Goal: Contribute content

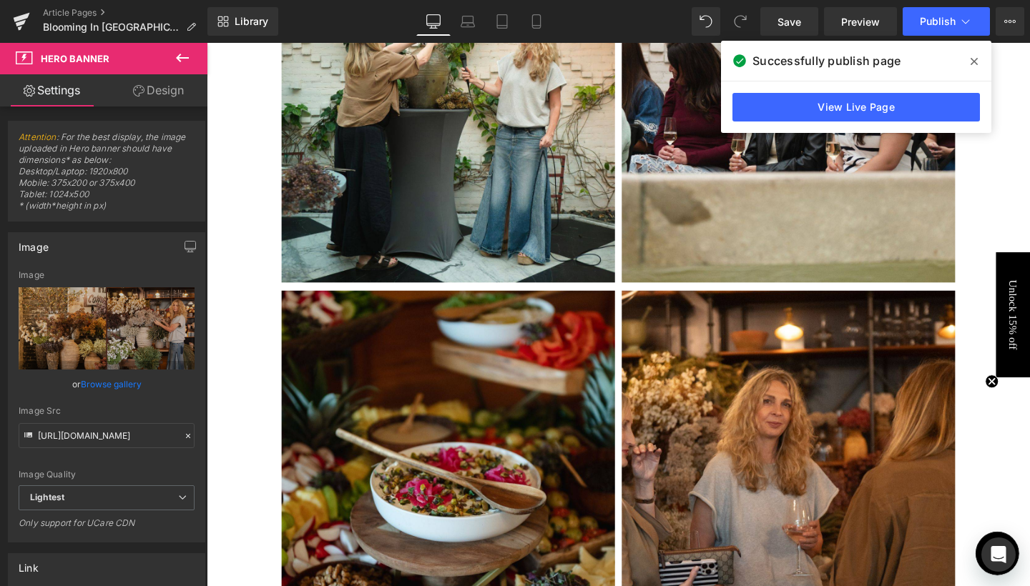
scroll to position [100, 0]
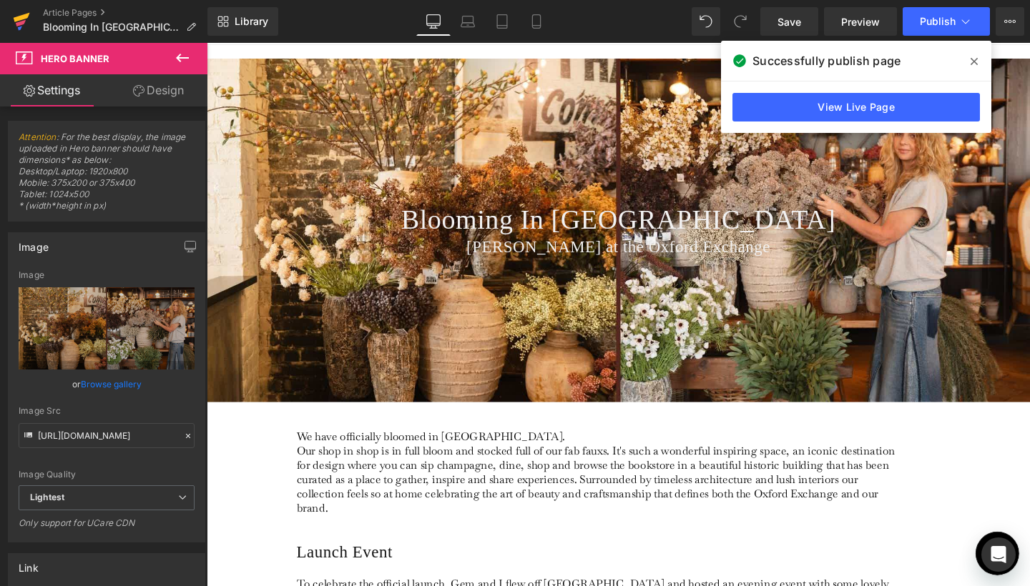
click at [21, 18] on icon at bounding box center [22, 17] width 16 height 9
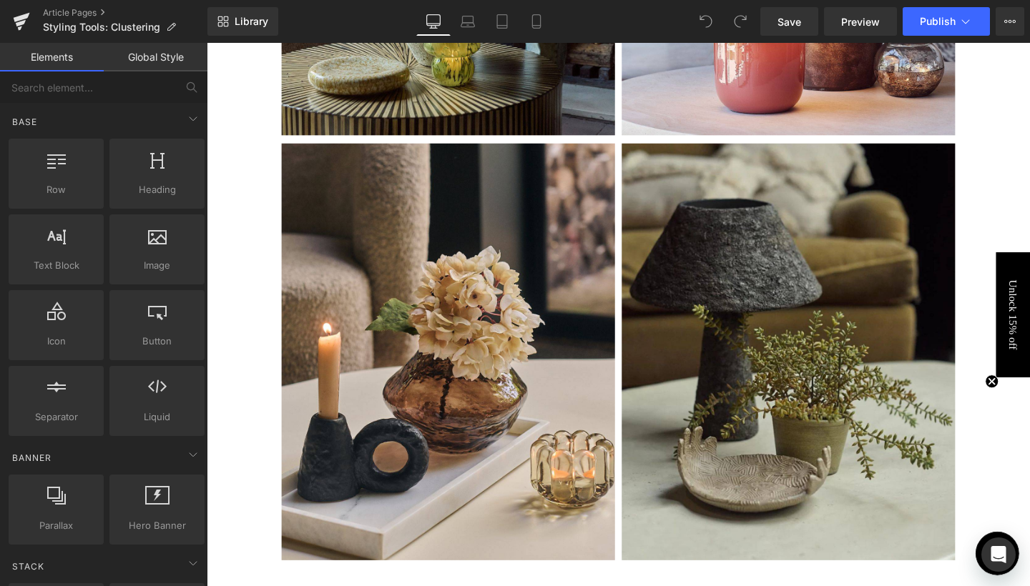
scroll to position [1372, 0]
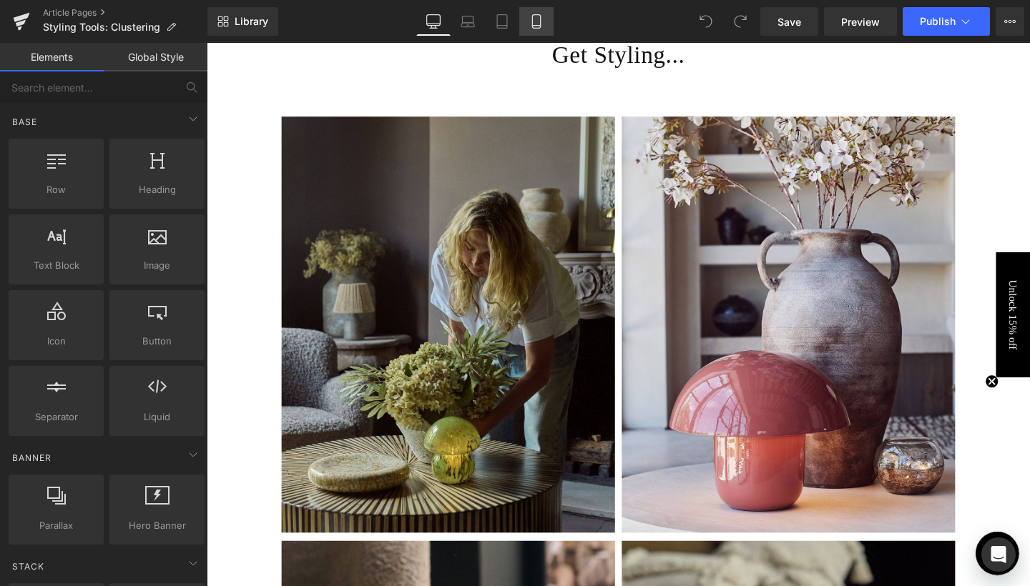
click at [530, 20] on icon at bounding box center [536, 21] width 14 height 14
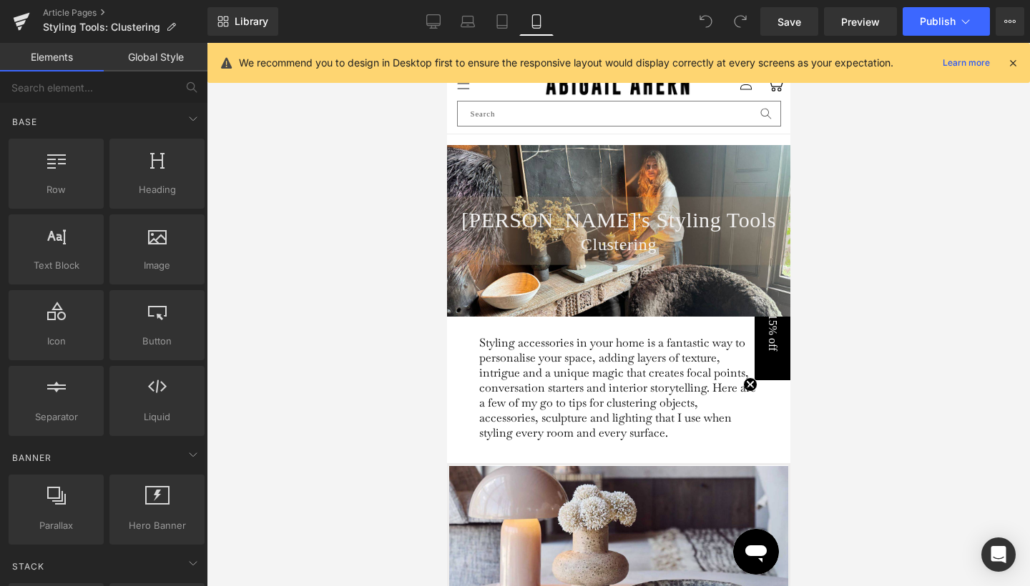
scroll to position [0, 0]
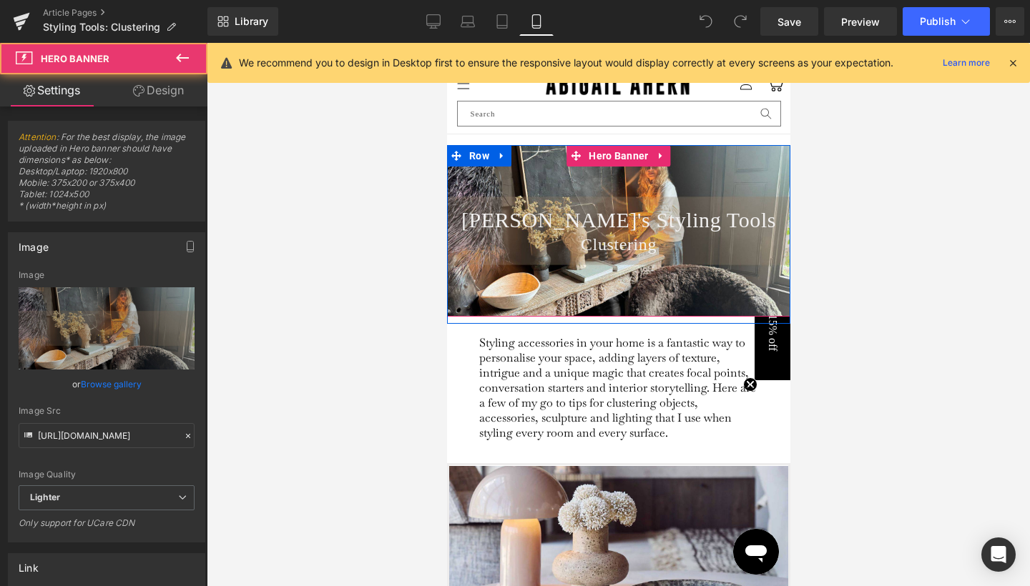
click at [562, 278] on div "Abi's Styling Tools Heading Clustering Heading" at bounding box center [617, 231] width 343 height 172
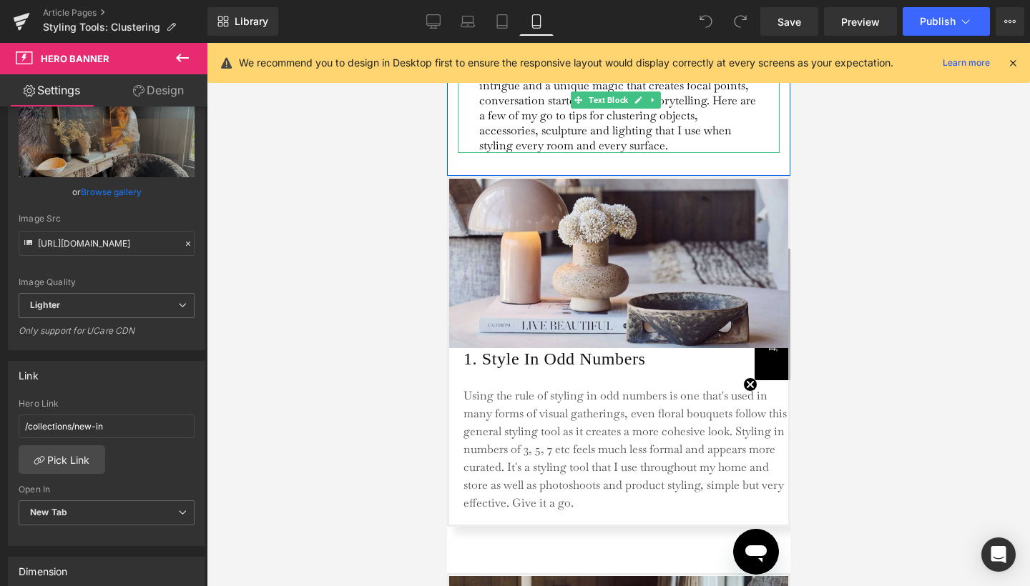
scroll to position [342, 0]
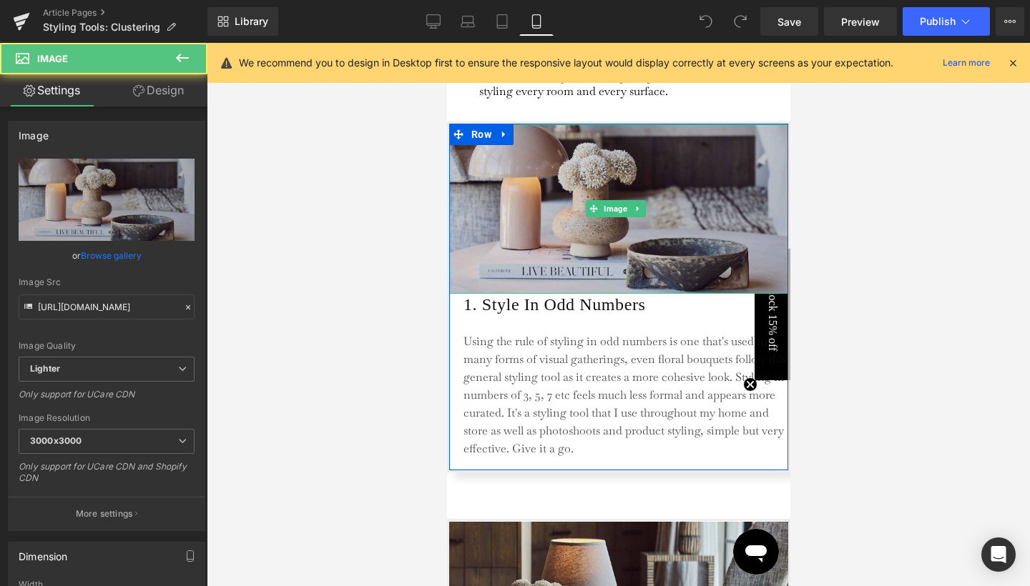
click at [480, 230] on img at bounding box center [617, 208] width 339 height 169
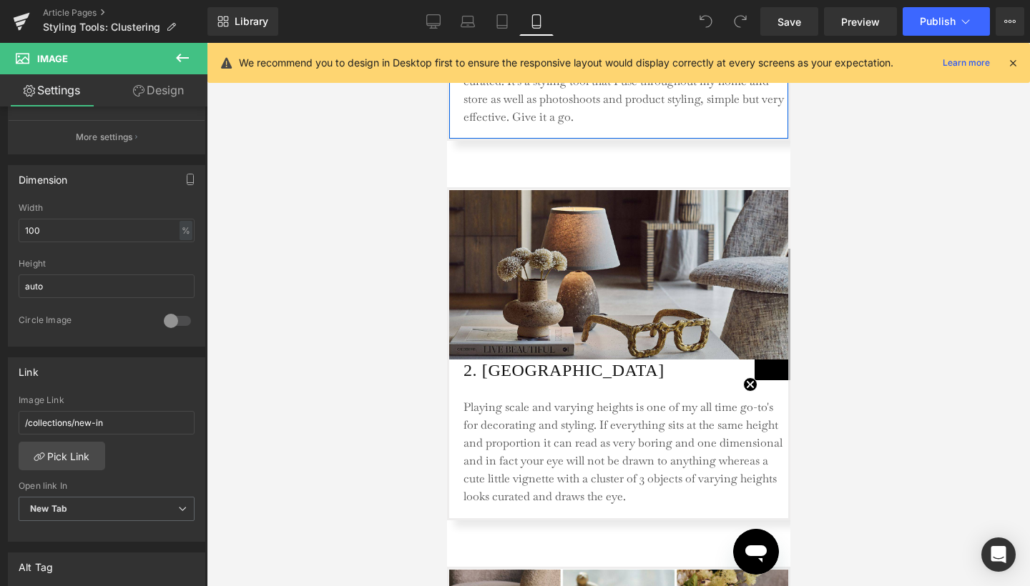
scroll to position [703, 0]
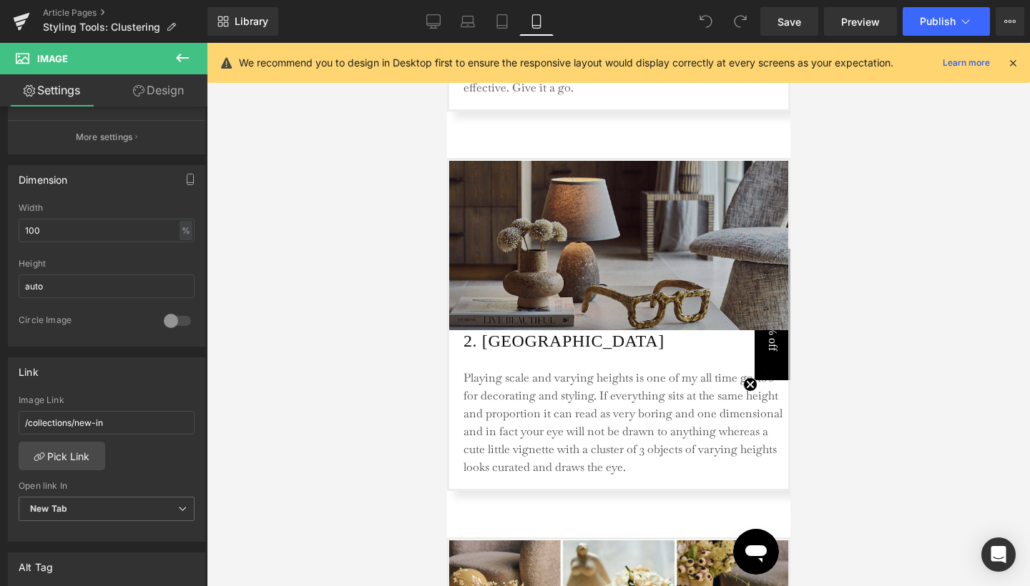
click at [556, 283] on img at bounding box center [617, 245] width 339 height 169
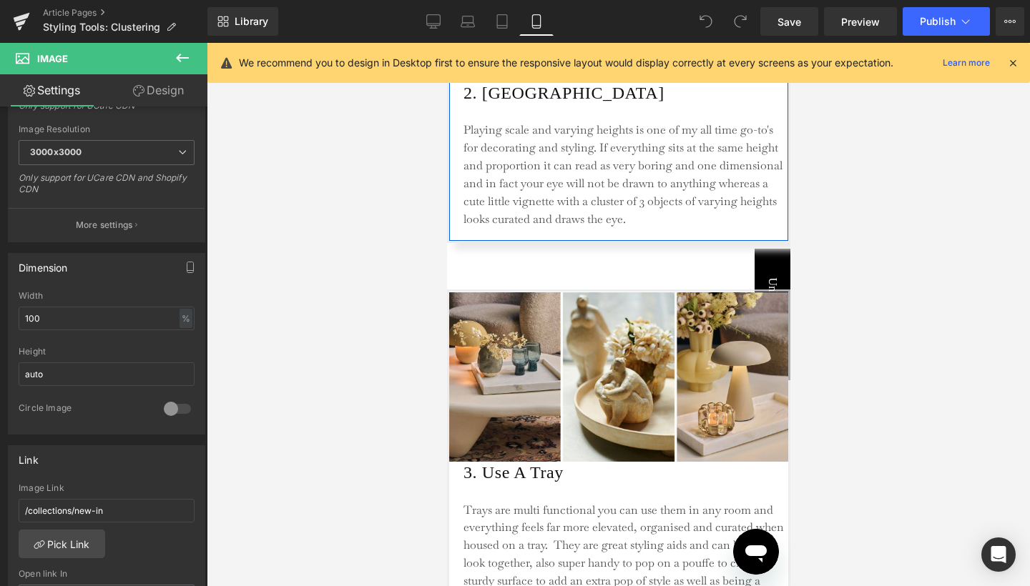
scroll to position [1042, 0]
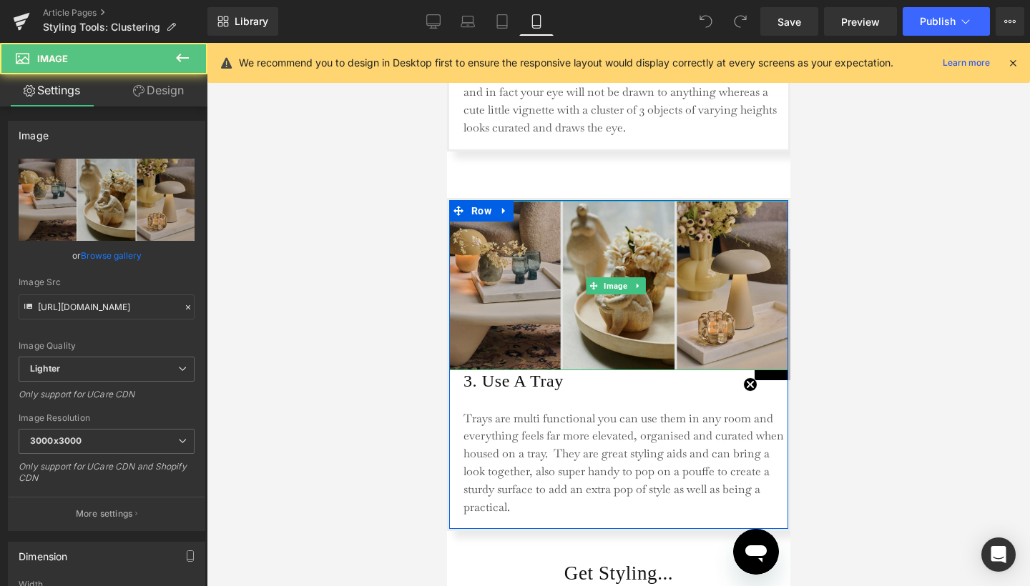
click at [513, 277] on img at bounding box center [617, 285] width 339 height 169
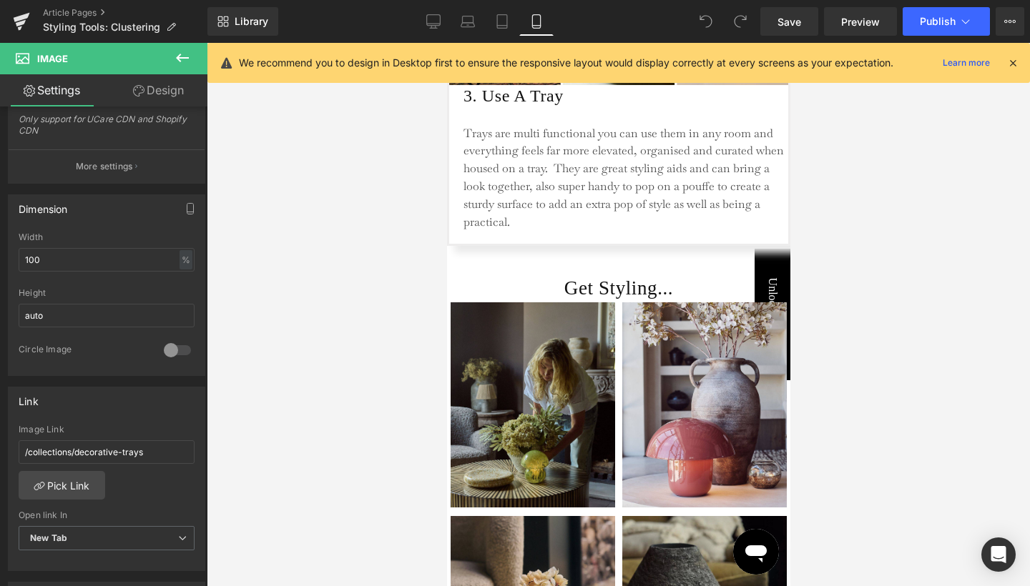
scroll to position [1430, 0]
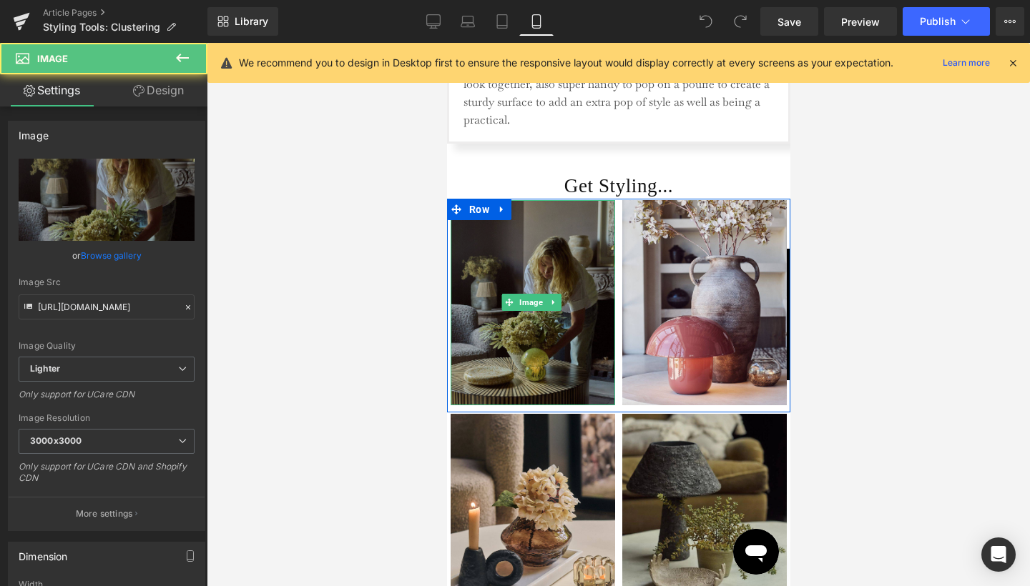
click at [558, 325] on img at bounding box center [532, 303] width 164 height 206
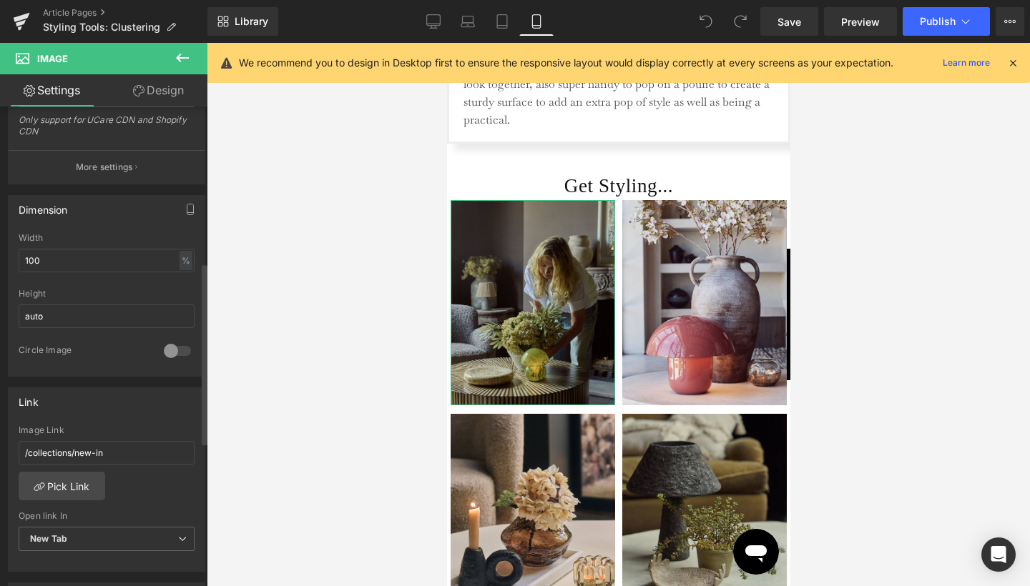
scroll to position [437, 0]
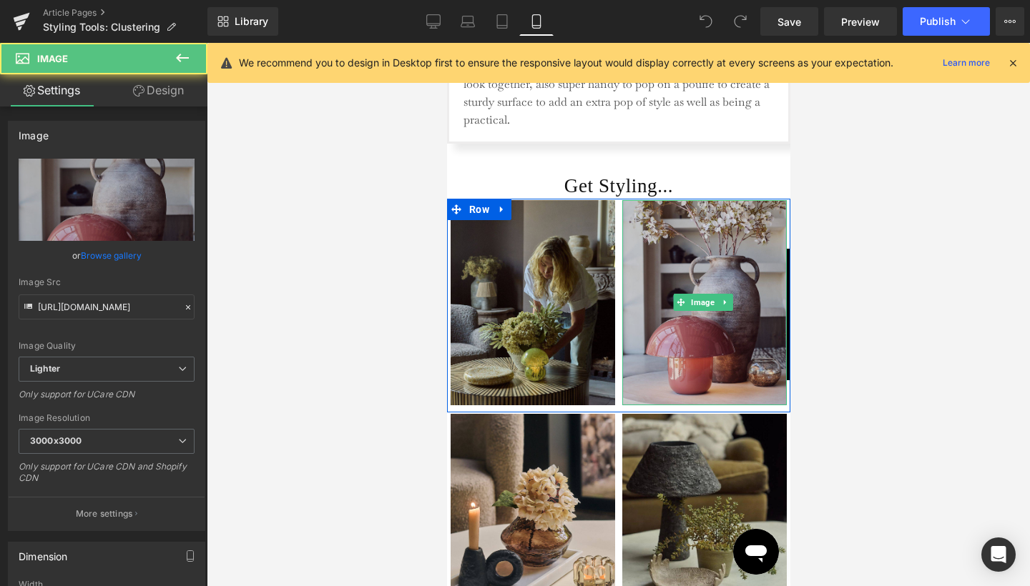
click at [705, 306] on img at bounding box center [703, 303] width 164 height 206
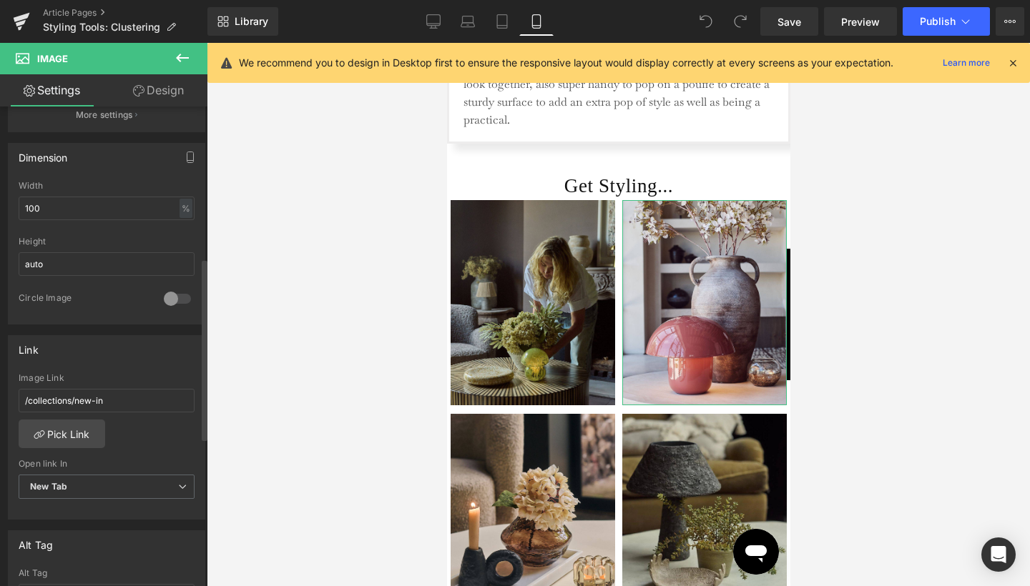
scroll to position [415, 0]
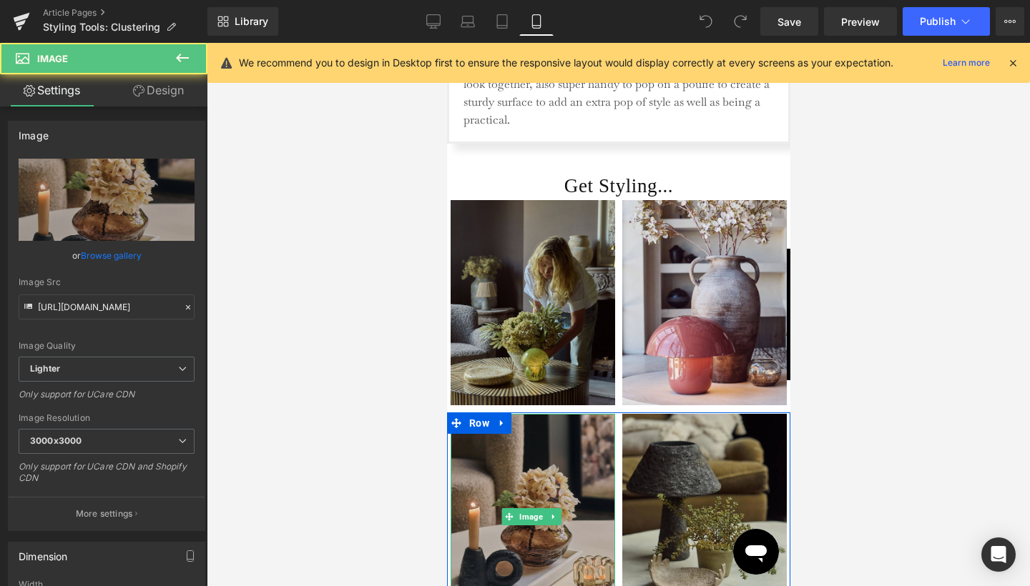
click at [566, 469] on img at bounding box center [532, 517] width 164 height 206
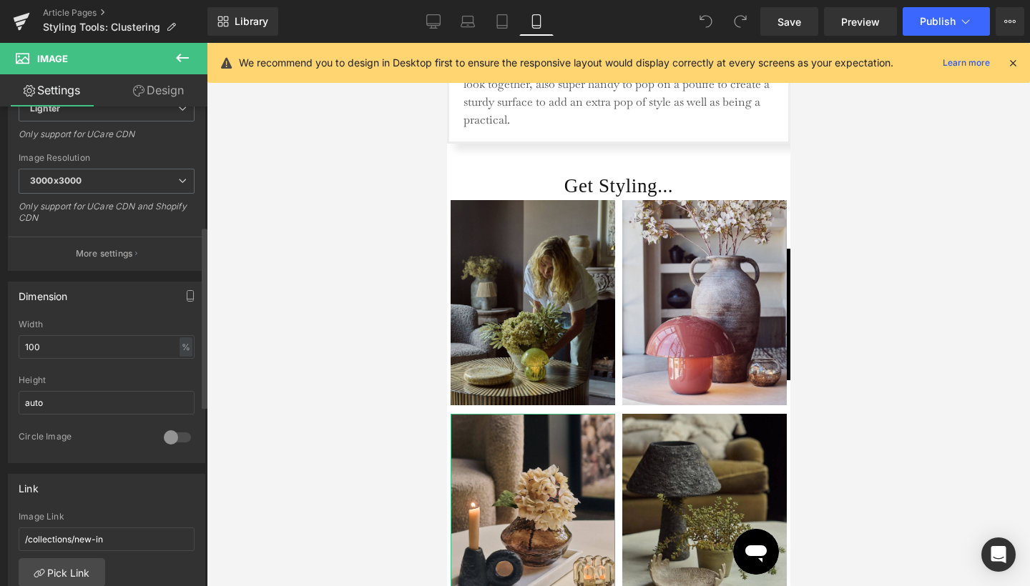
scroll to position [315, 0]
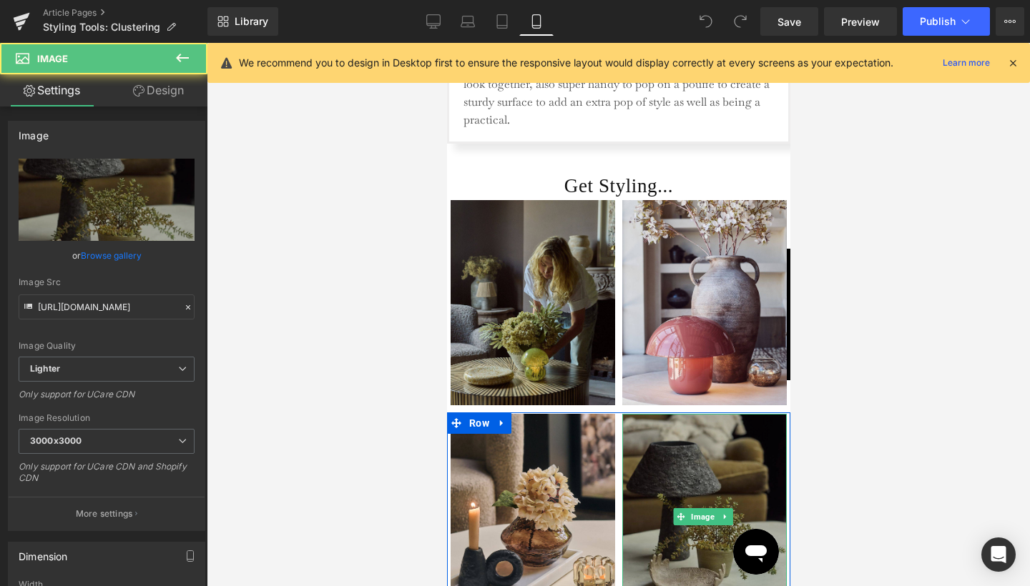
click at [666, 439] on img at bounding box center [703, 517] width 164 height 206
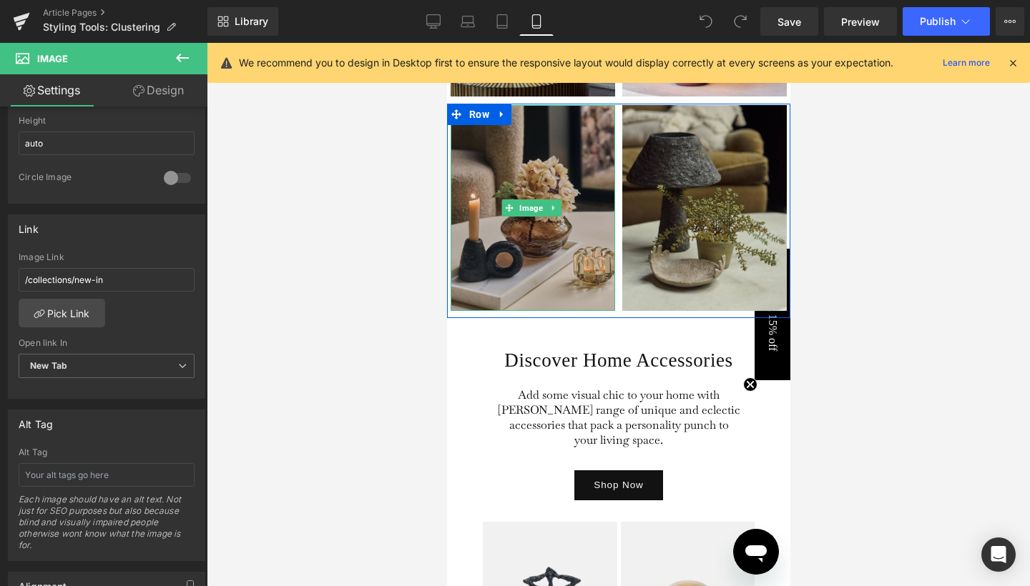
scroll to position [1777, 0]
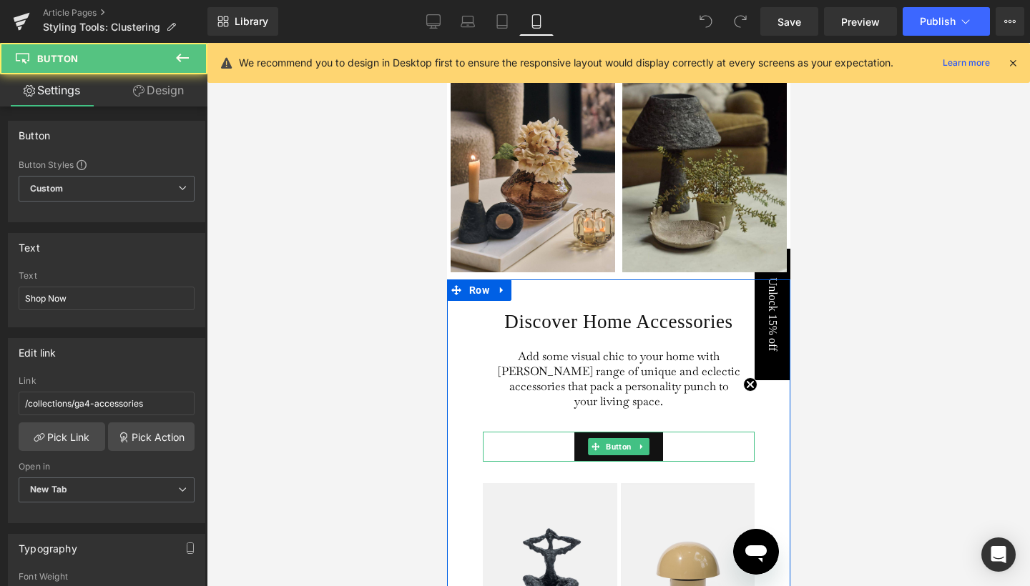
click at [538, 432] on div "Shop Now" at bounding box center [618, 447] width 272 height 31
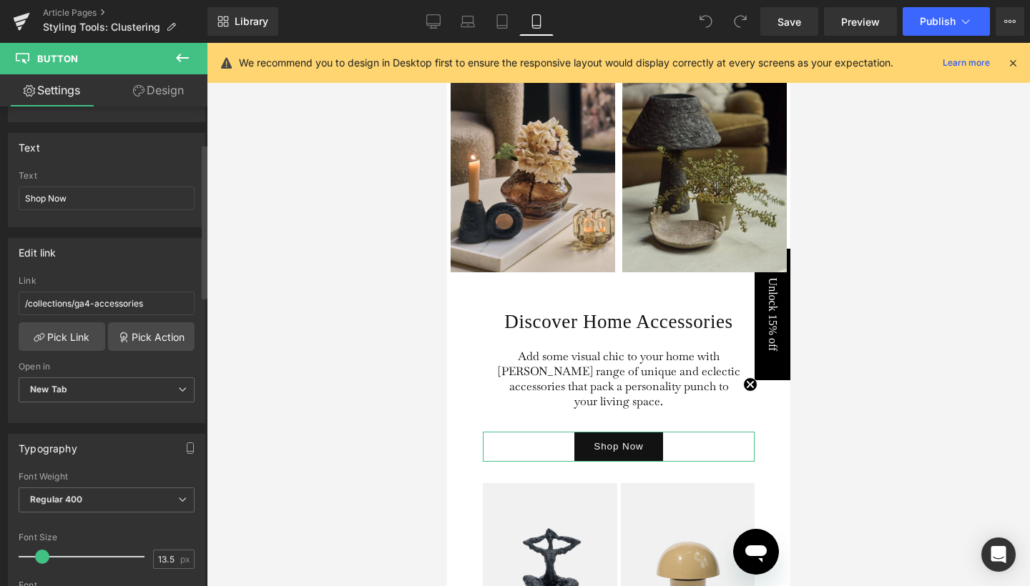
scroll to position [114, 0]
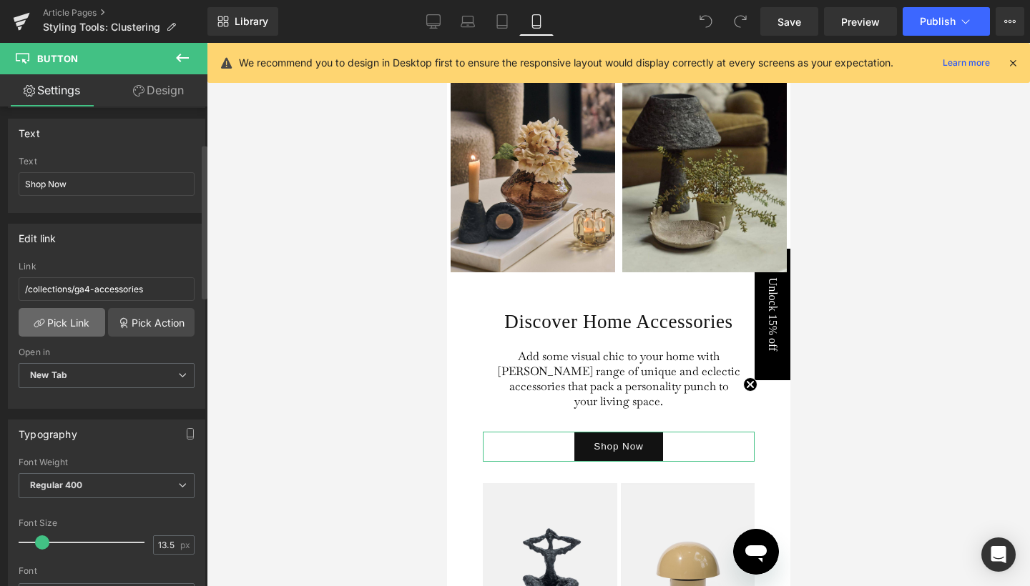
click at [59, 322] on link "Pick Link" at bounding box center [62, 322] width 87 height 29
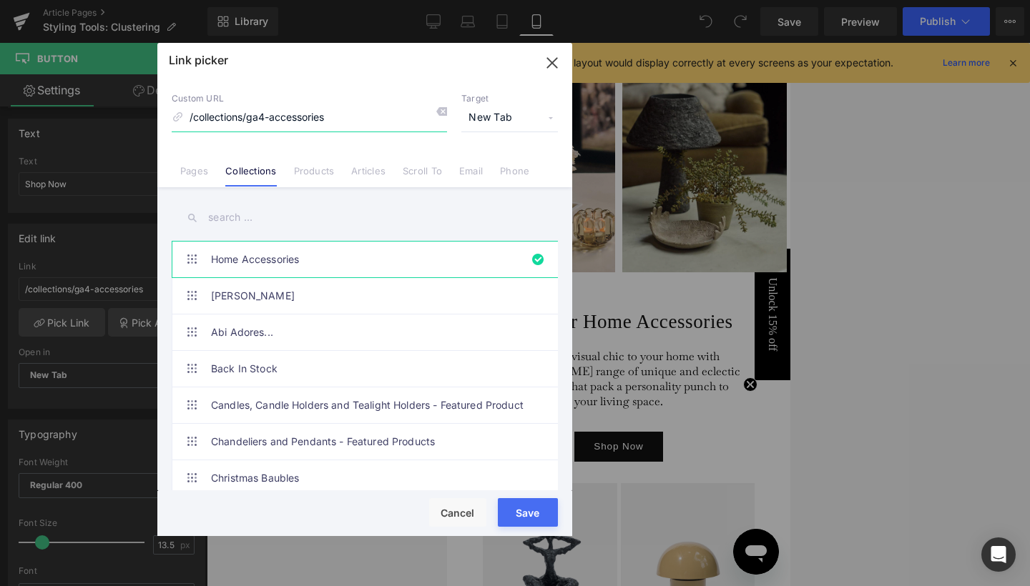
click at [553, 68] on icon "button" at bounding box center [552, 62] width 23 height 23
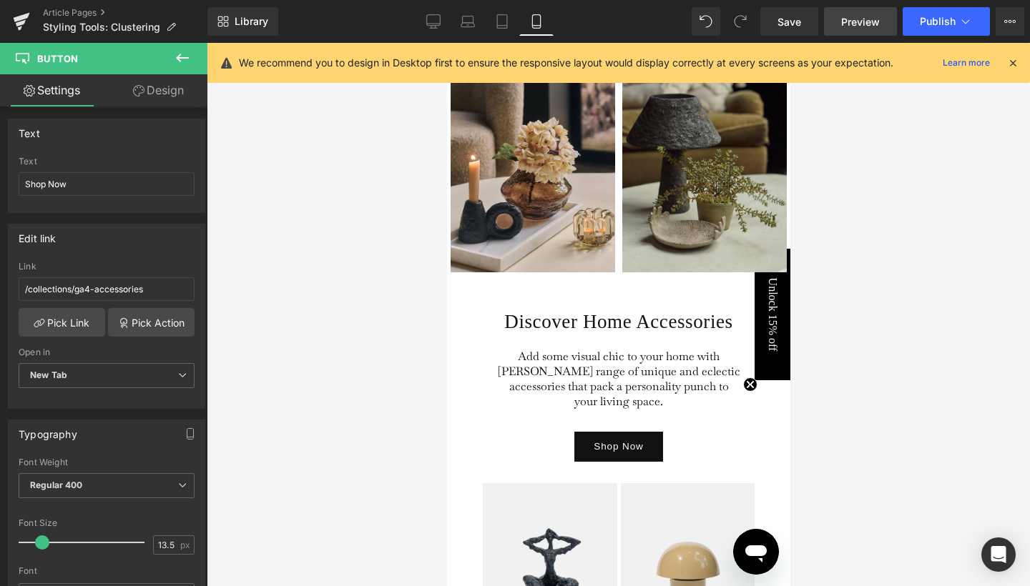
click at [886, 25] on link "Preview" at bounding box center [860, 21] width 73 height 29
drag, startPoint x: 132, startPoint y: 282, endPoint x: 437, endPoint y: 14, distance: 406.2
click at [437, 14] on link "Desktop" at bounding box center [433, 21] width 34 height 29
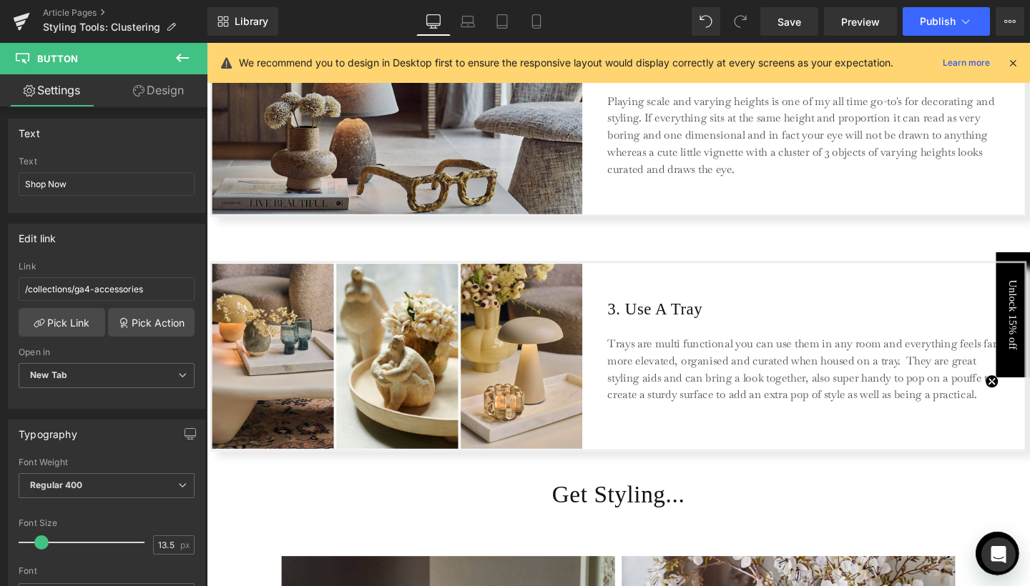
scroll to position [921, 0]
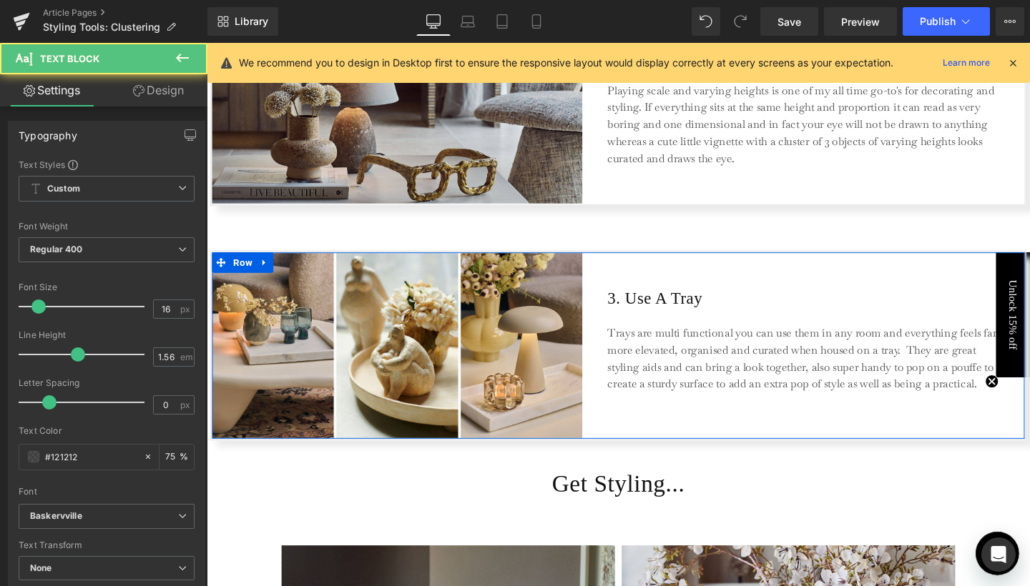
click at [767, 413] on div "Trays are multi functional you can use them in any room and everything feels fa…" at bounding box center [835, 372] width 415 height 101
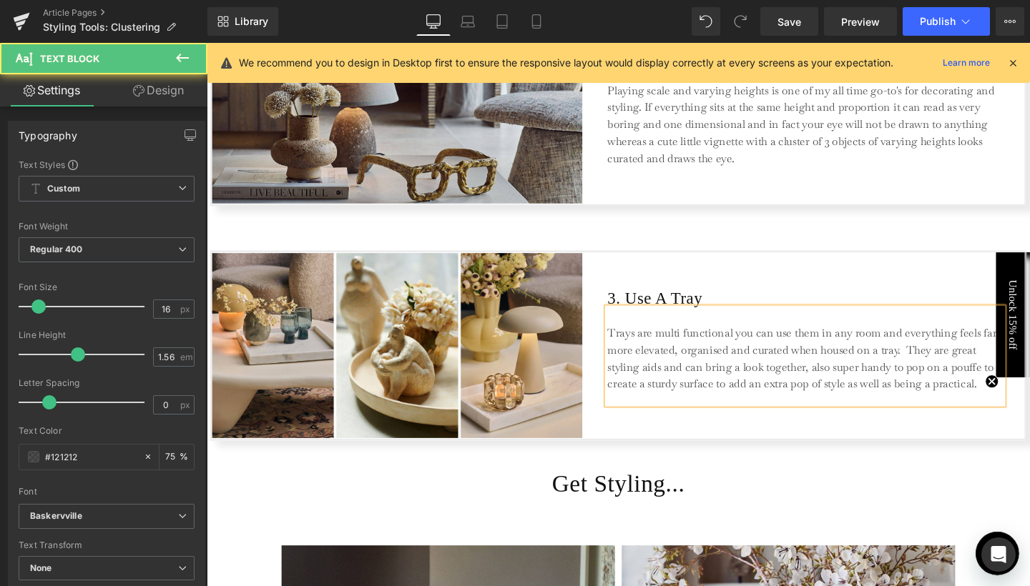
click at [767, 413] on div "Trays are multi functional you can use them in any room and everything feels fa…" at bounding box center [835, 372] width 415 height 101
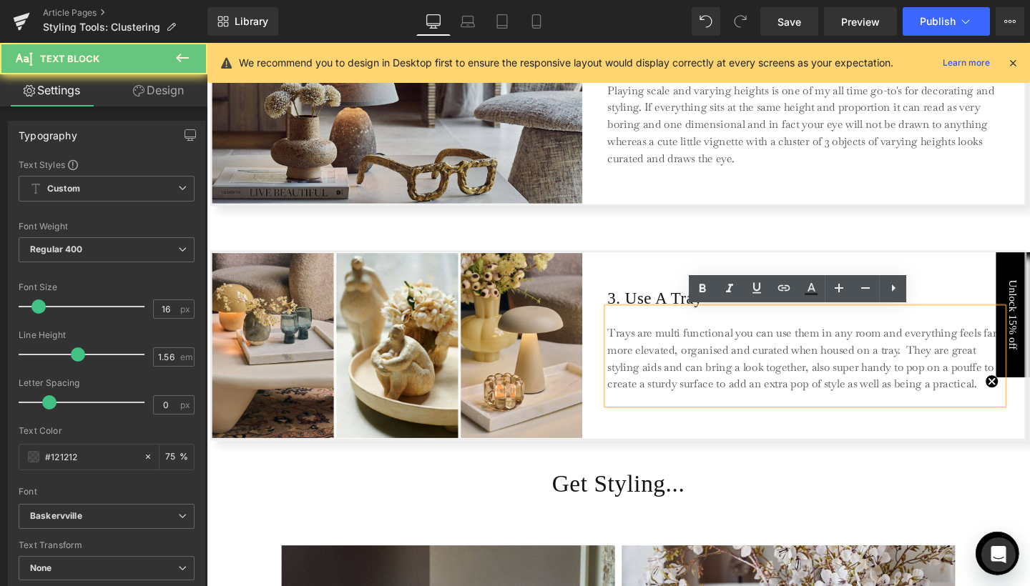
click at [946, 410] on div "Trays are multi functional you can use them in any room and everything feels fa…" at bounding box center [835, 372] width 415 height 101
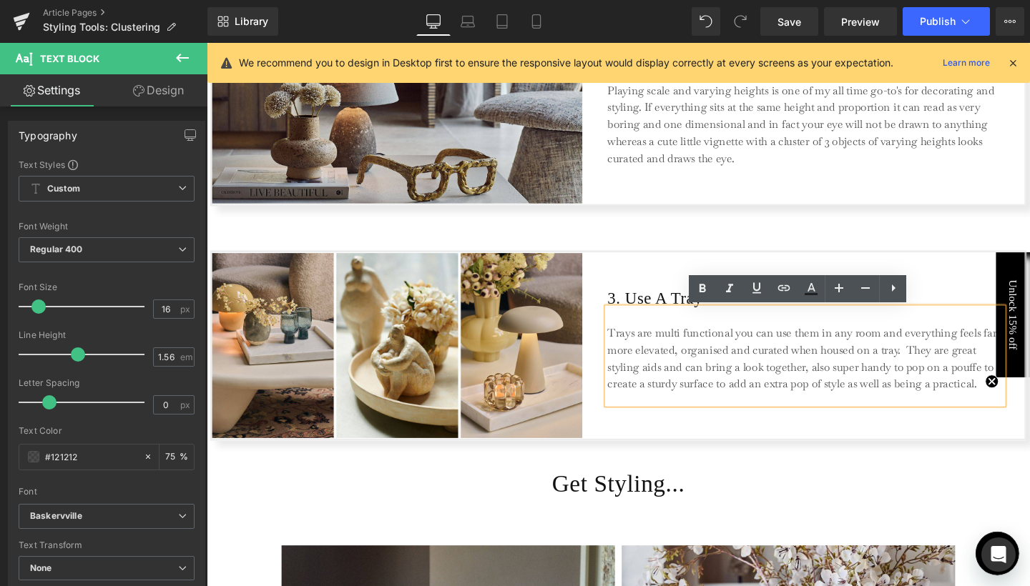
click at [1015, 399] on p "Trays are multi functional you can use them in any room and everything feels fa…" at bounding box center [835, 375] width 415 height 71
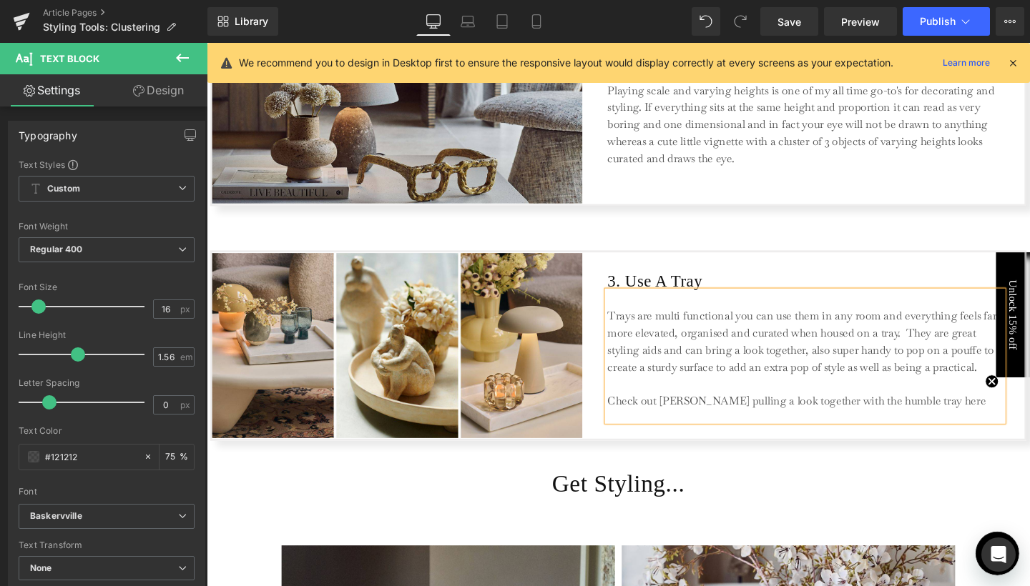
click at [849, 423] on p "Trays are multi functional you can use them in any room and everything feels fa…" at bounding box center [835, 375] width 415 height 107
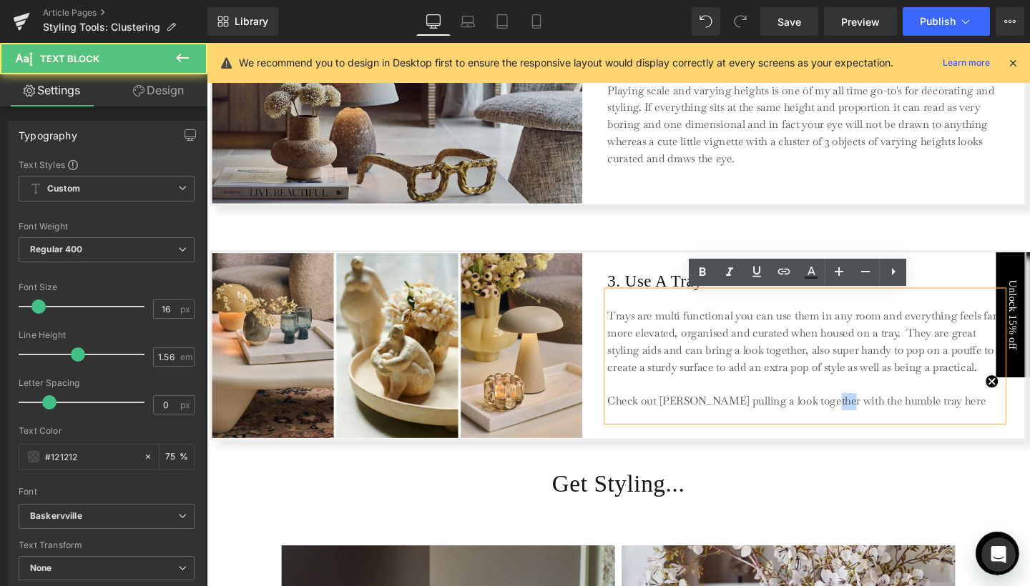
click at [849, 423] on p "Trays are multi functional you can use them in any room and everything feels fa…" at bounding box center [835, 375] width 415 height 107
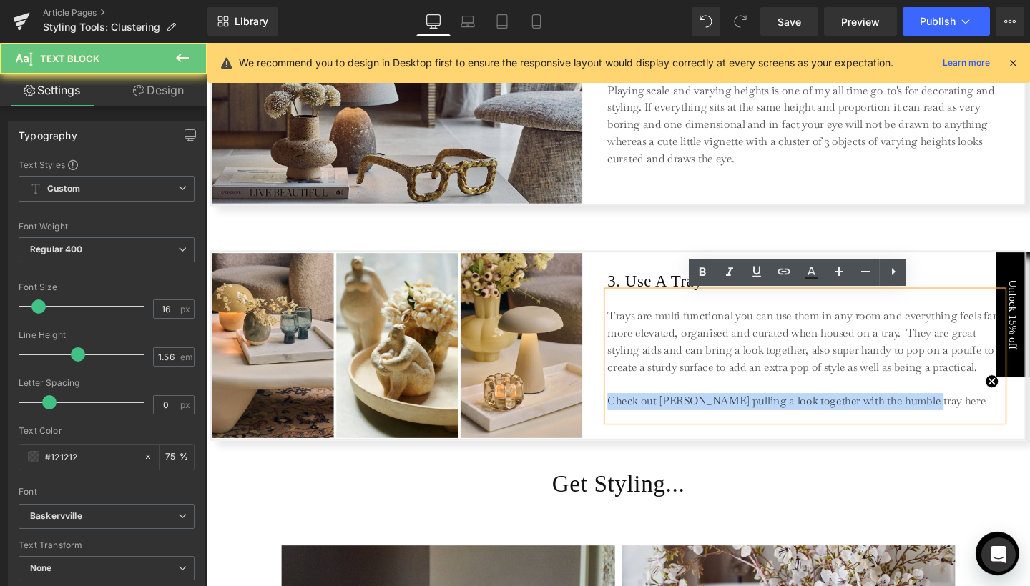
click at [849, 423] on p "Trays are multi functional you can use them in any room and everything feels fa…" at bounding box center [835, 375] width 415 height 107
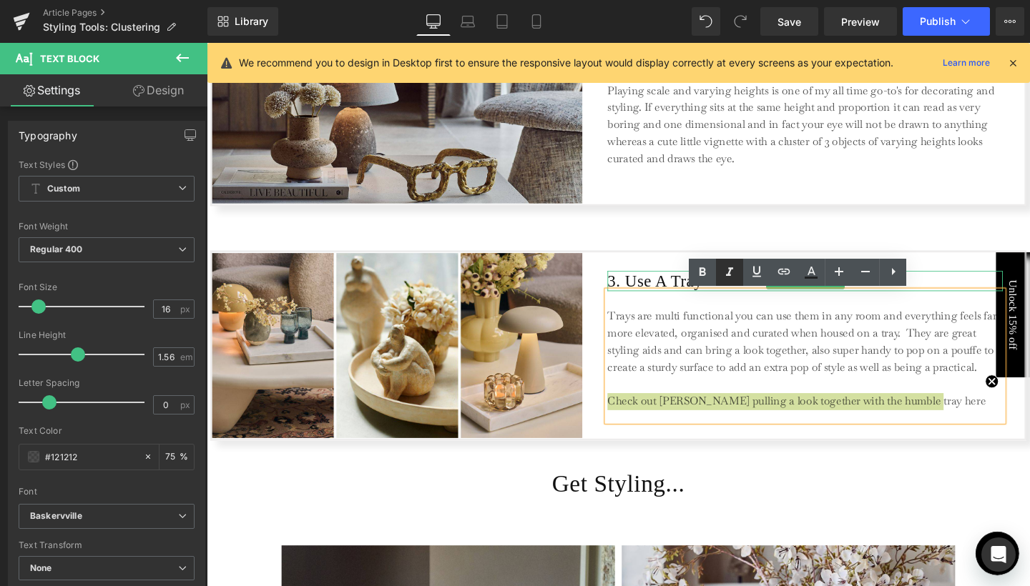
click at [734, 275] on icon at bounding box center [729, 272] width 17 height 17
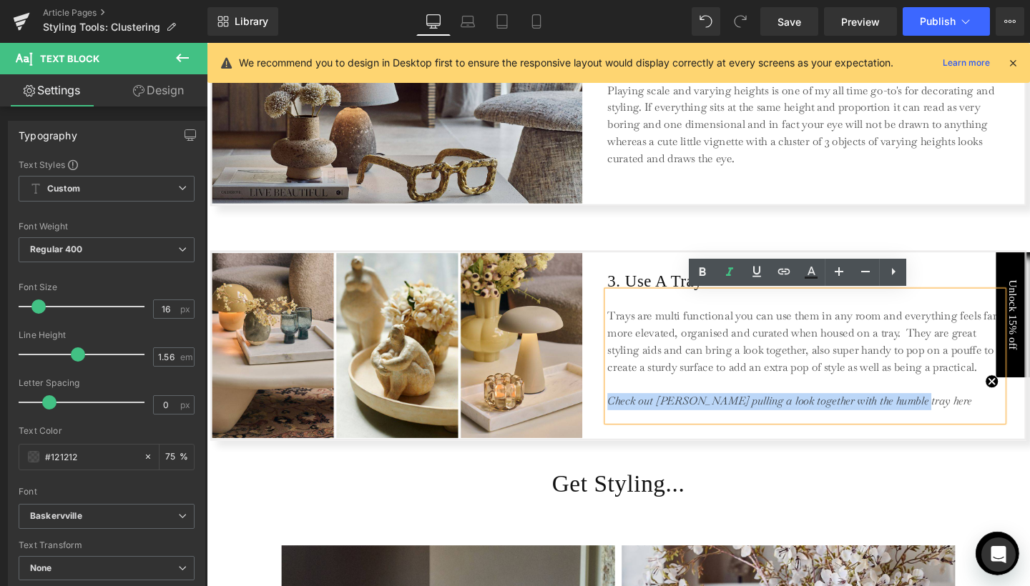
click at [916, 413] on icon "Check out Abi pulling a look together with the humble tray here" at bounding box center [819, 419] width 383 height 15
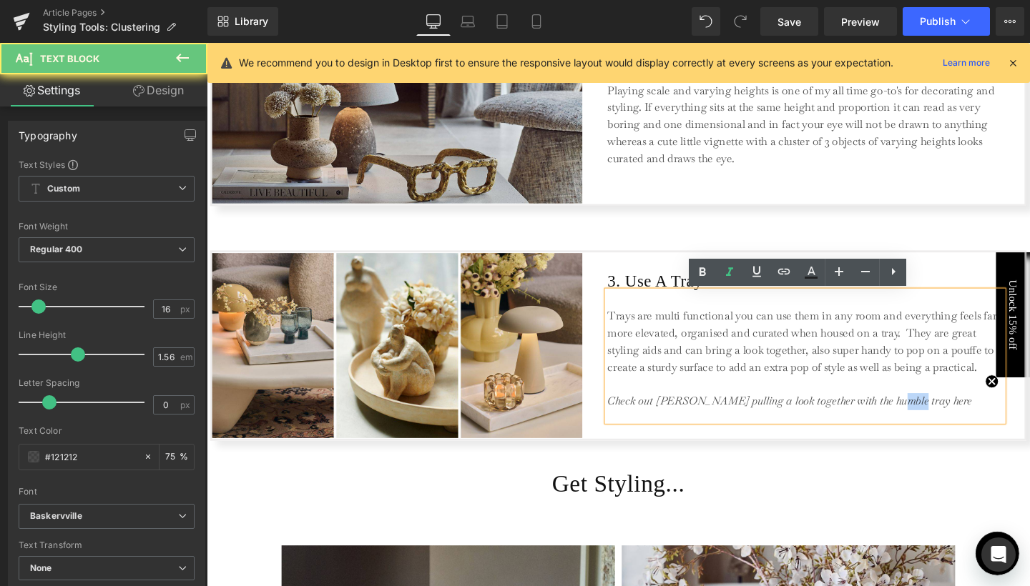
click at [916, 413] on icon "Check out Abi pulling a look together with the humble tray here" at bounding box center [819, 419] width 383 height 15
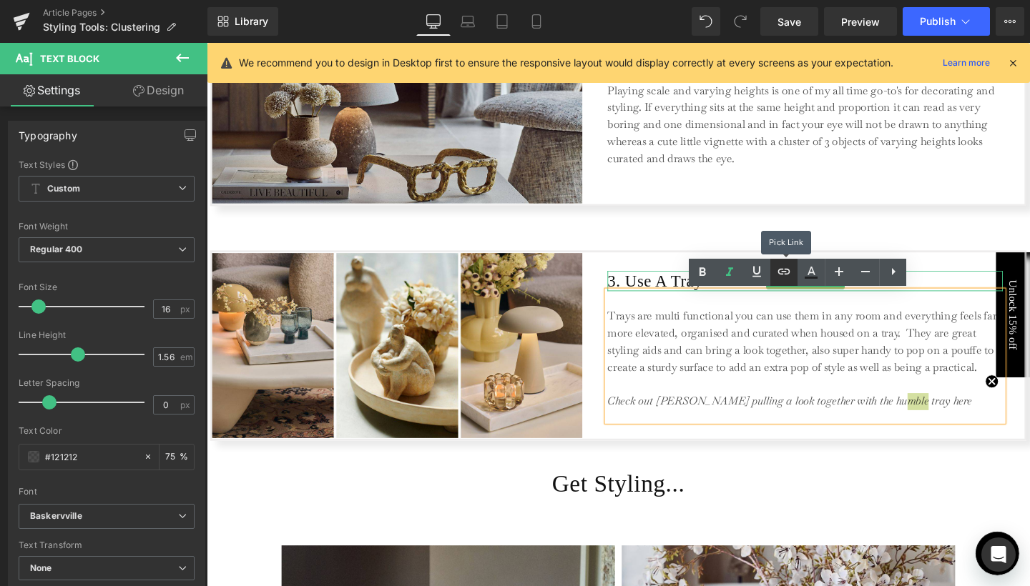
click at [784, 277] on icon at bounding box center [783, 271] width 17 height 17
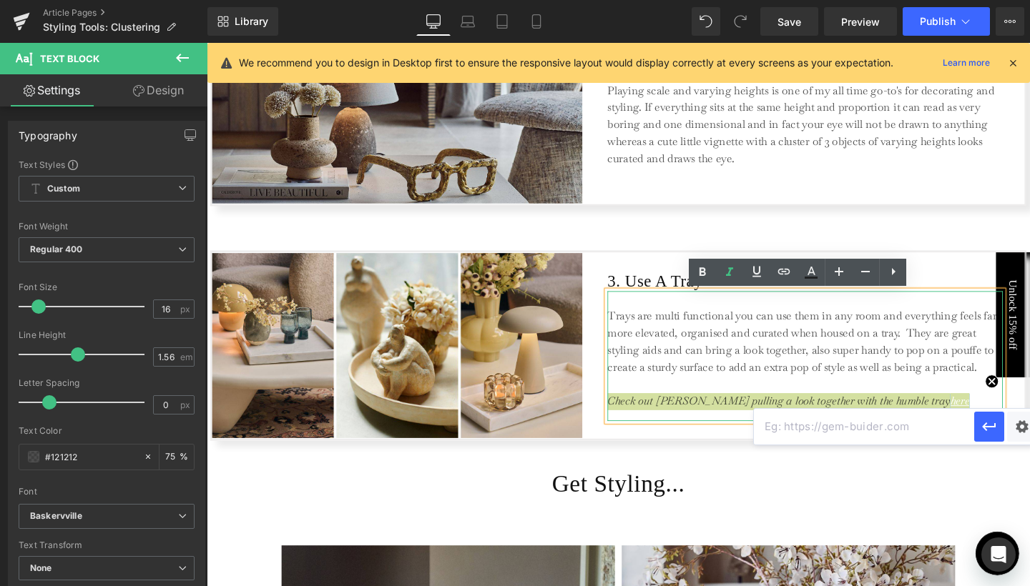
click at [796, 435] on input "text" at bounding box center [864, 427] width 220 height 36
paste input "https://www.instagram.com/reel/DPVgGFvkSex/?igsh=aG82OGkwZ2E2dWZn"
type input "https://www.instagram.com/reel/DPVgGFvkSex/?igsh=aG82OGkwZ2E2dWZn"
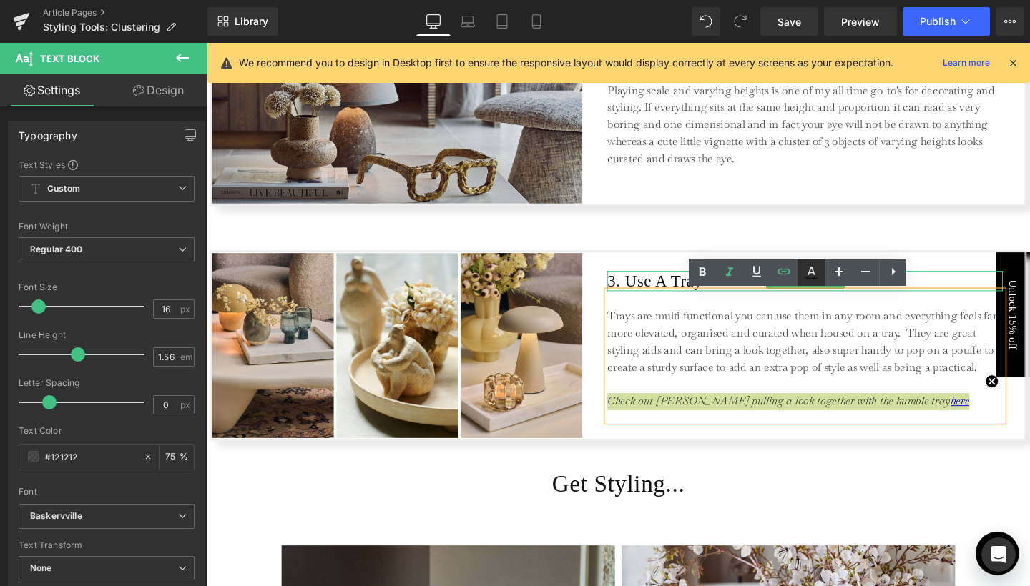
click at [815, 275] on icon at bounding box center [810, 272] width 17 height 17
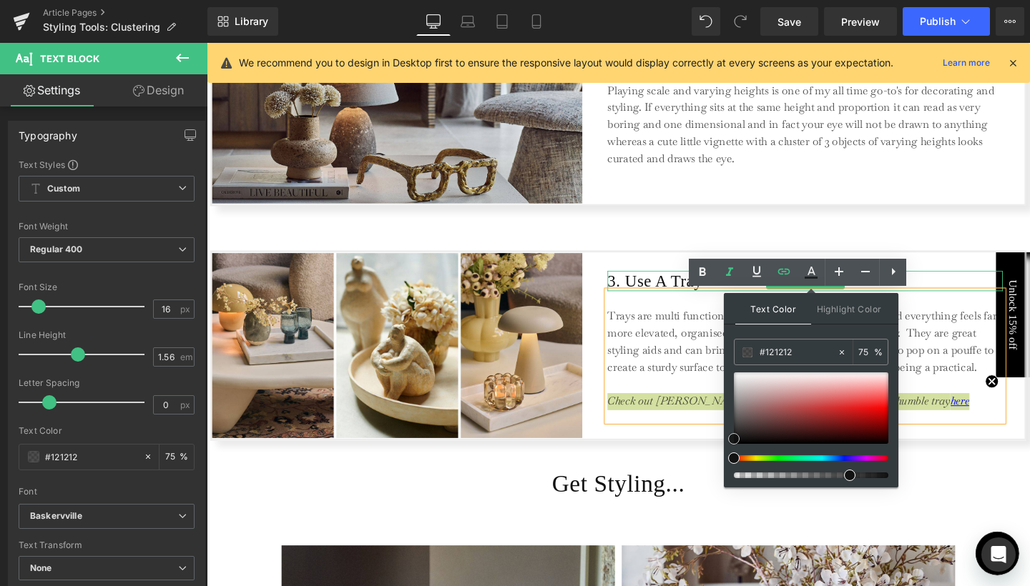
type input "#0a0909"
click at [742, 441] on div at bounding box center [811, 407] width 154 height 71
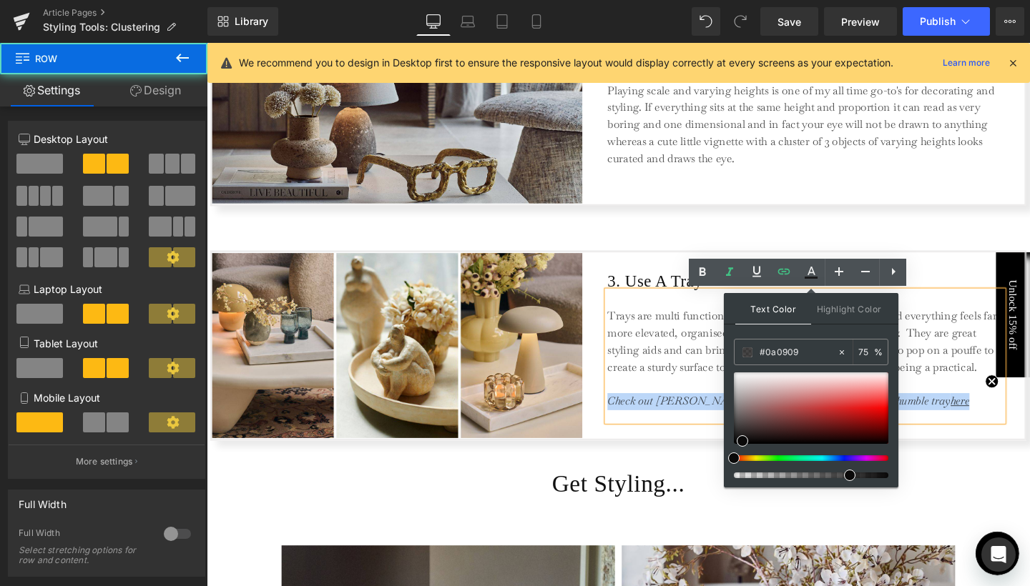
click at [992, 448] on div "3. Use A Tray Heading Trays are multi functional you can use them in any room a…" at bounding box center [835, 361] width 415 height 194
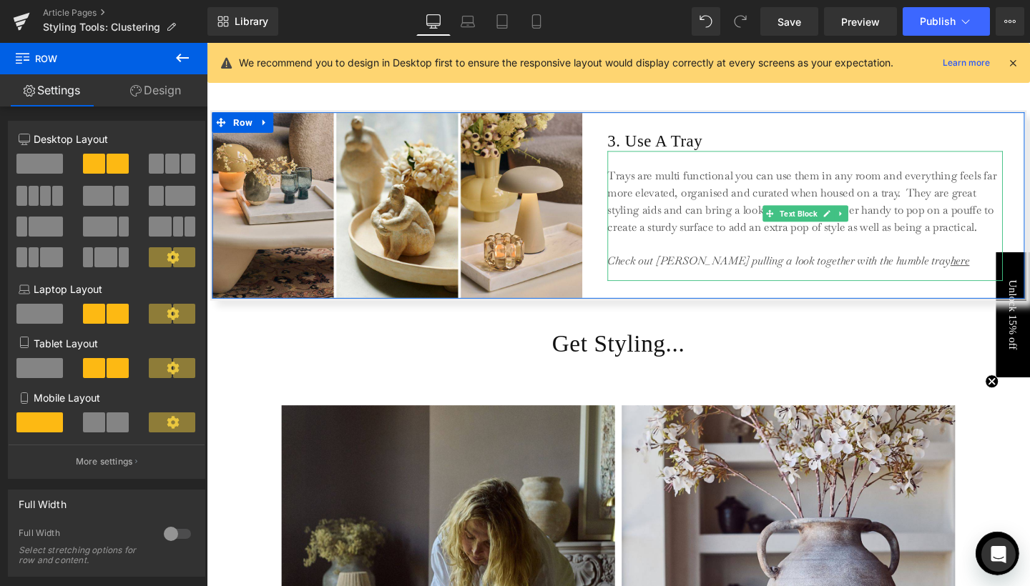
scroll to position [1077, 0]
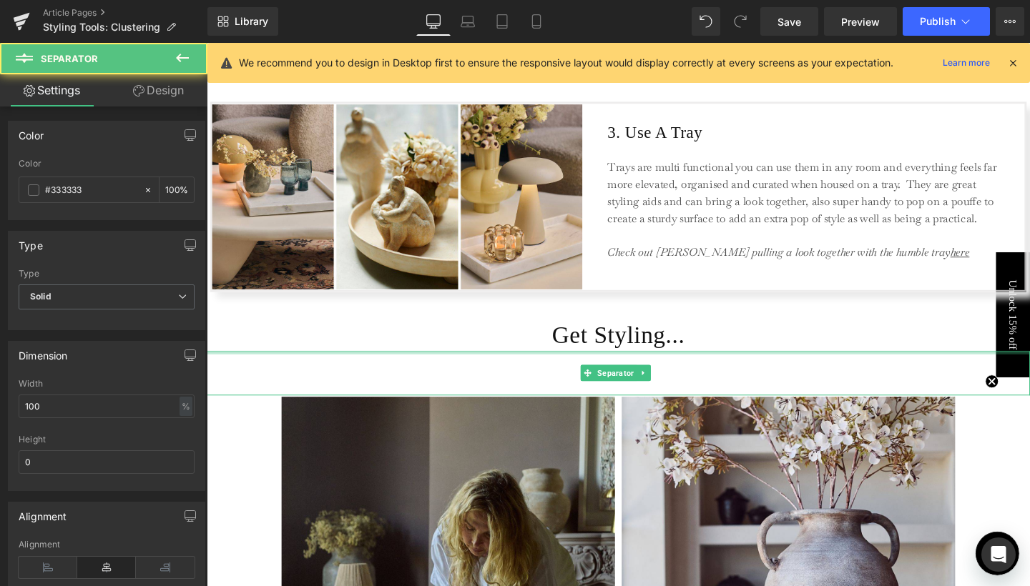
click at [941, 367] on div at bounding box center [639, 369] width 865 height 4
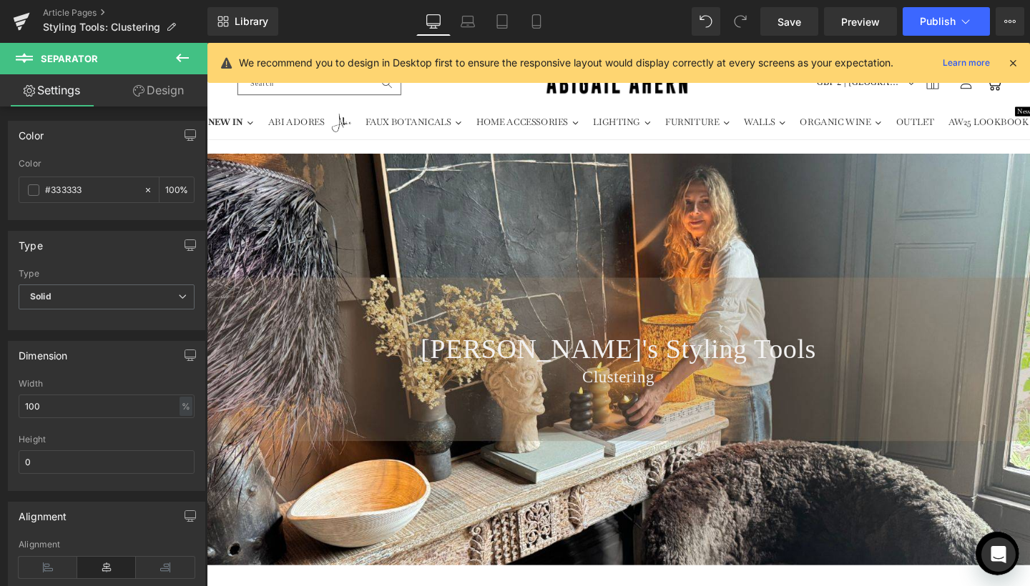
scroll to position [0, 0]
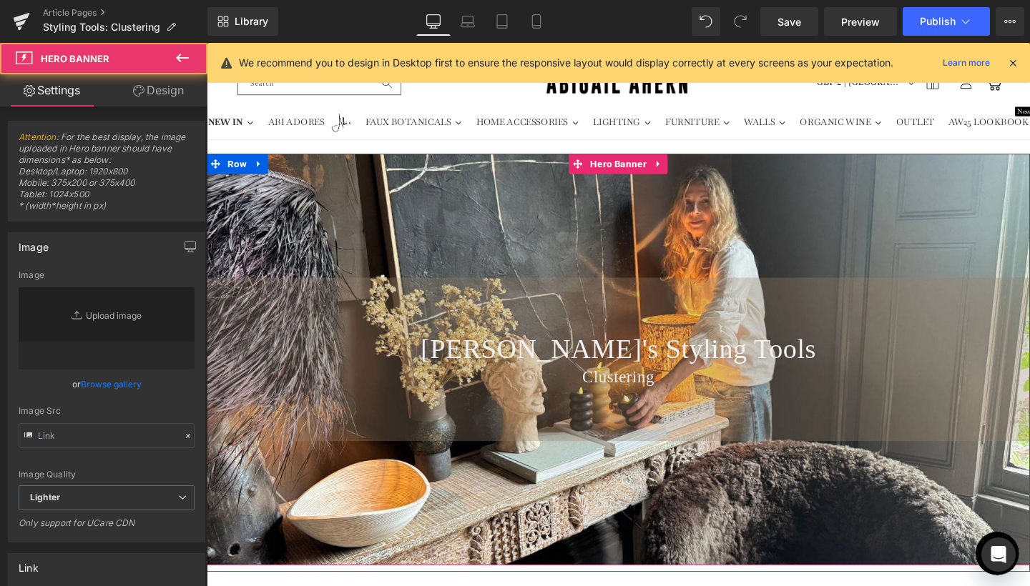
type input "https://ucarecdn.com/7e8ef0e9-32f5-4f9f-b1fa-78c42b7bb114/-/format/auto/-/previ…"
click at [821, 238] on div "Abi's Styling Tools Heading Clustering Heading" at bounding box center [639, 375] width 865 height 433
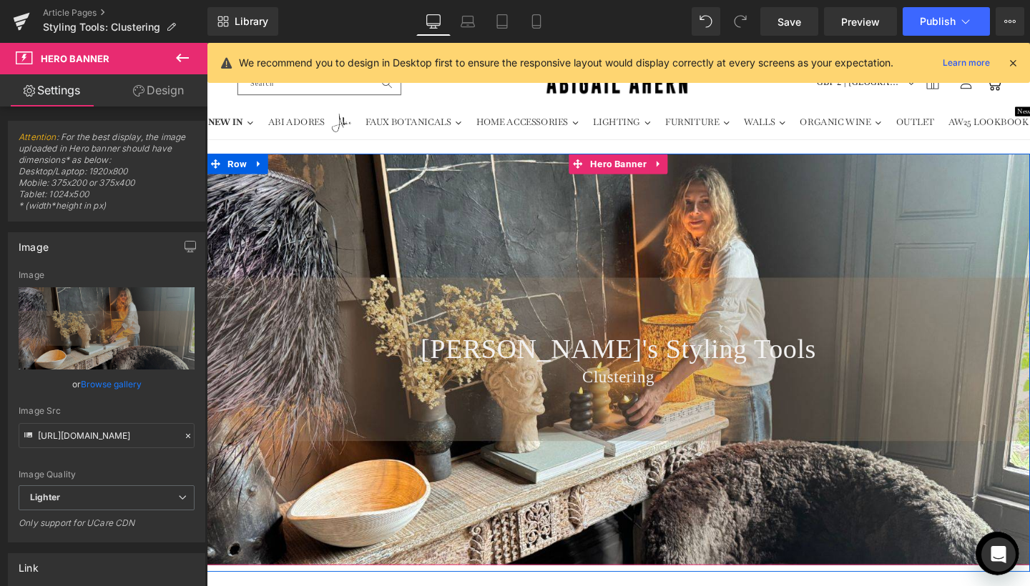
click at [478, 209] on div "Abi's Styling Tools Heading Clustering Heading" at bounding box center [639, 375] width 865 height 433
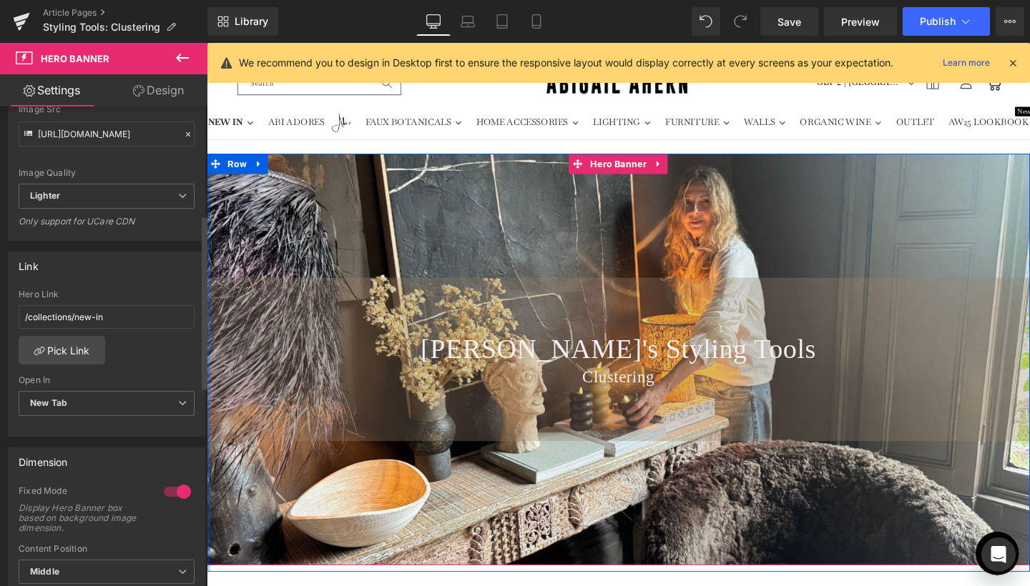
scroll to position [294, 0]
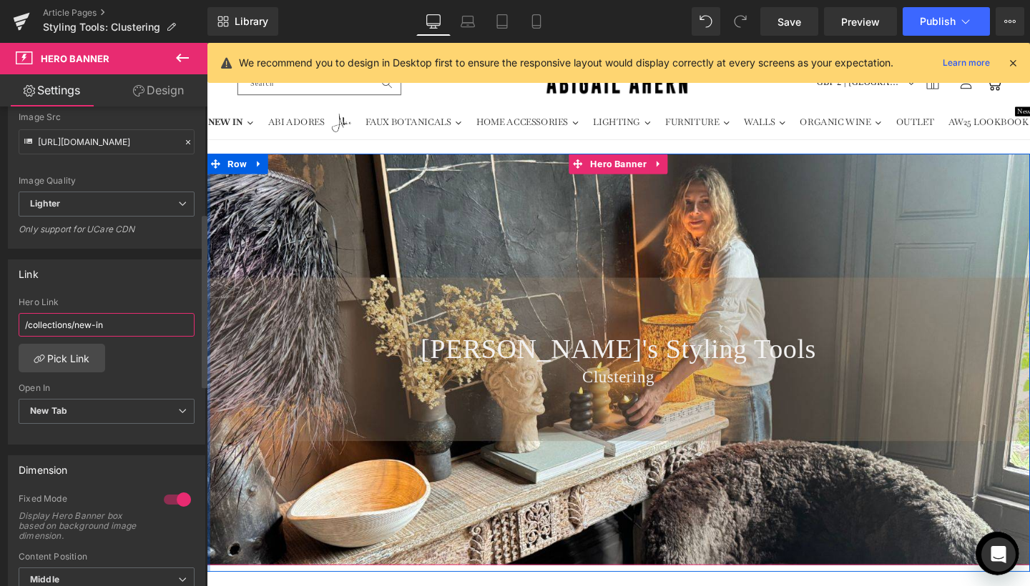
click at [120, 326] on input "/collections/new-in" at bounding box center [107, 325] width 176 height 24
type input "https://www.instagram.com/reel/DPniO3BDkXw/?igsh=ZXVuczZybzd2d2Nx"
click at [155, 360] on div "https://www.instagram.com/reel/DPniO3BDkXw/?igsh=ZXVuczZybzd2d2Nx Hero Link htt…" at bounding box center [107, 370] width 196 height 147
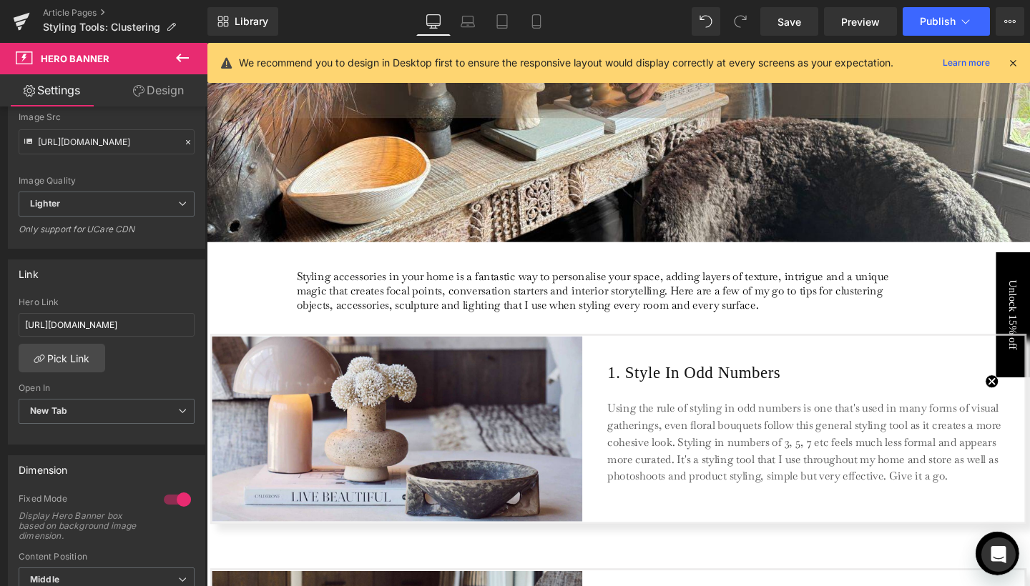
scroll to position [338, 0]
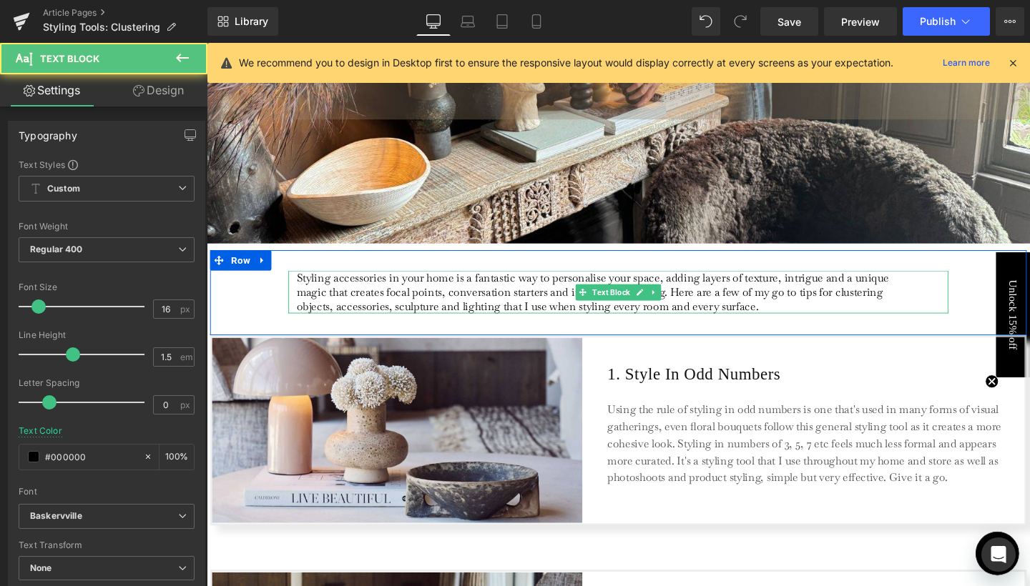
click at [708, 317] on p "Styling accessories in your home is a fantastic way to personalise your space, …" at bounding box center [620, 304] width 638 height 45
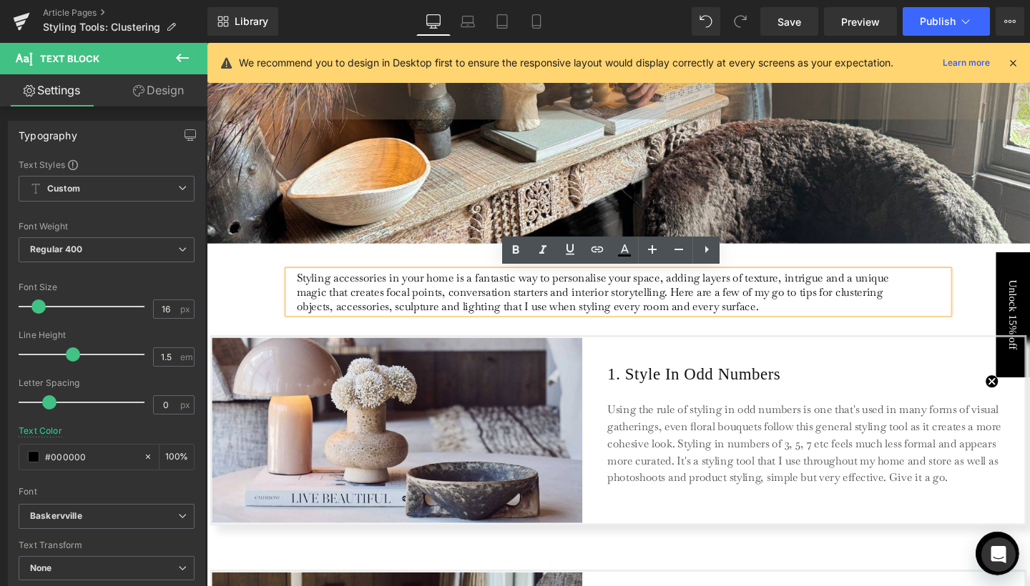
click at [800, 320] on p "Styling accessories in your home is a fantastic way to personalise your space, …" at bounding box center [620, 304] width 638 height 45
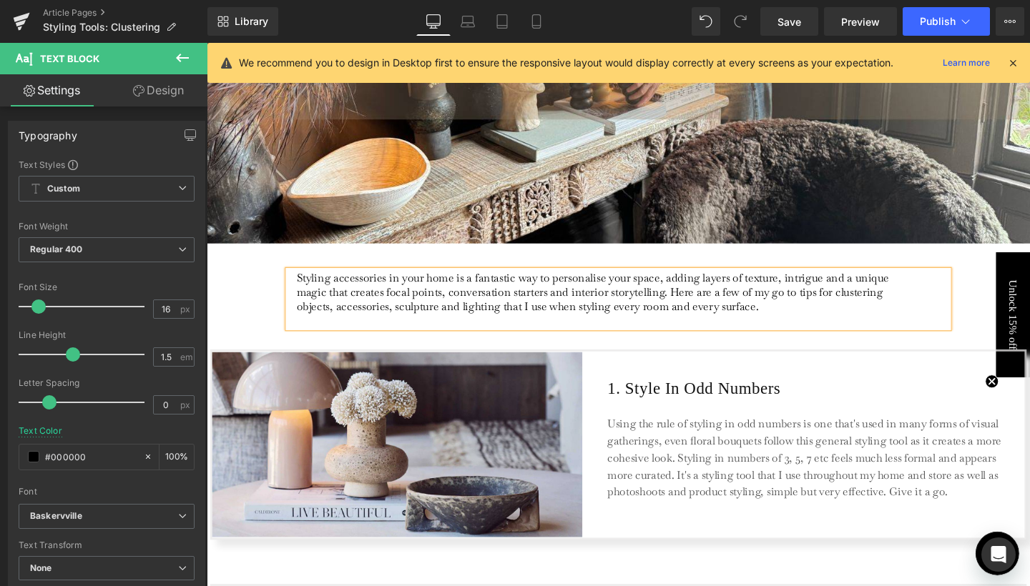
click at [810, 325] on p "Styling accessories in your home is a fantastic way to personalise your space, …" at bounding box center [620, 312] width 638 height 60
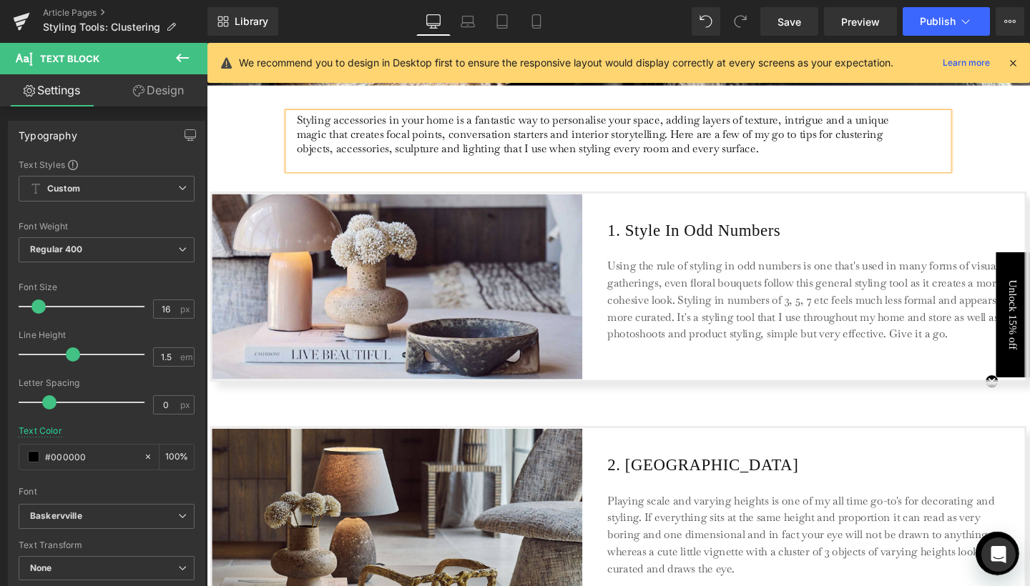
scroll to position [408, 0]
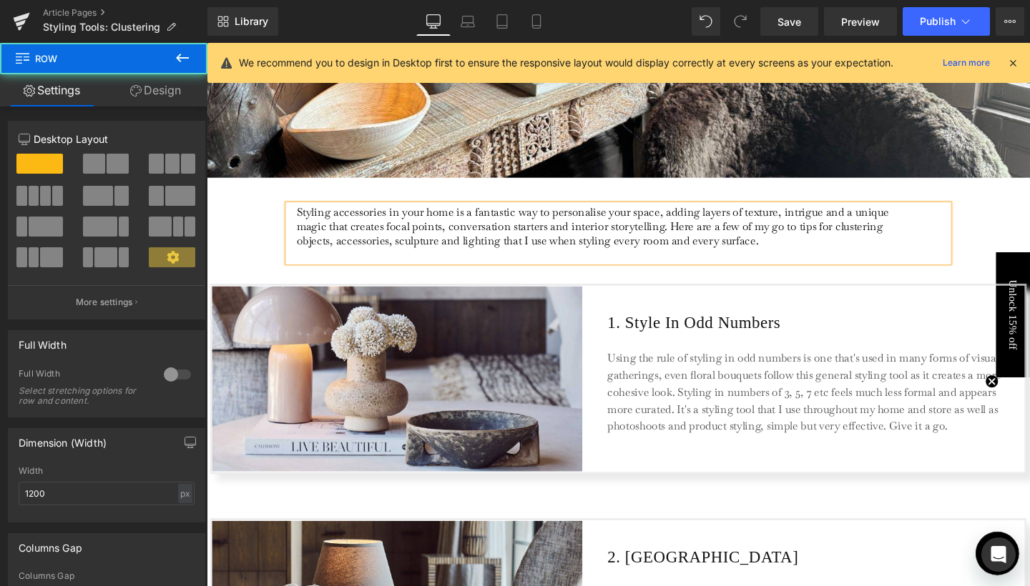
click at [242, 235] on div "Styling accessories in your home is a fantastic way to personalise your space, …" at bounding box center [639, 244] width 858 height 104
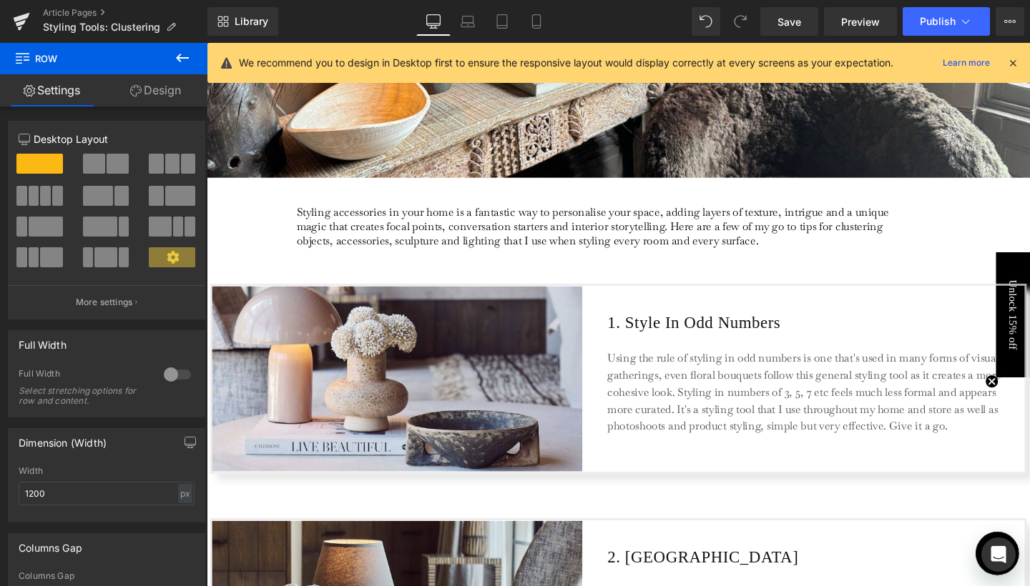
click at [193, 57] on button at bounding box center [182, 58] width 50 height 31
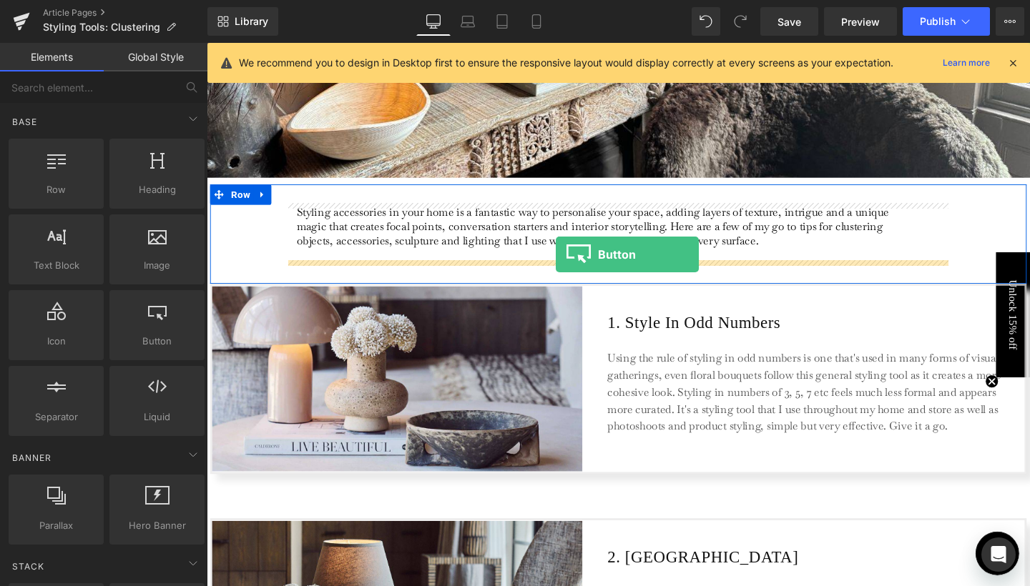
drag, startPoint x: 333, startPoint y: 375, endPoint x: 573, endPoint y: 265, distance: 264.0
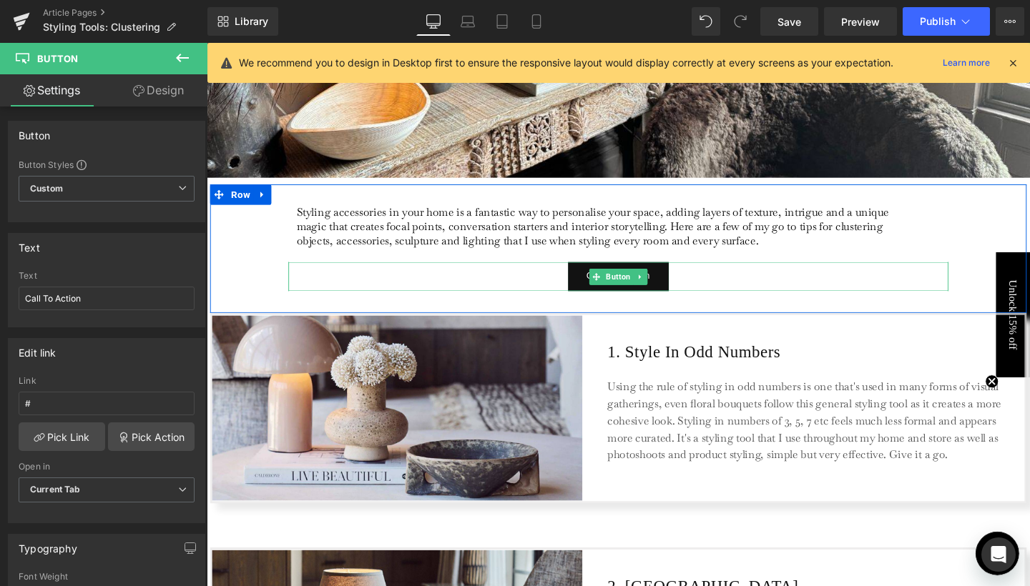
click at [701, 280] on div "Call To Action" at bounding box center [639, 288] width 694 height 31
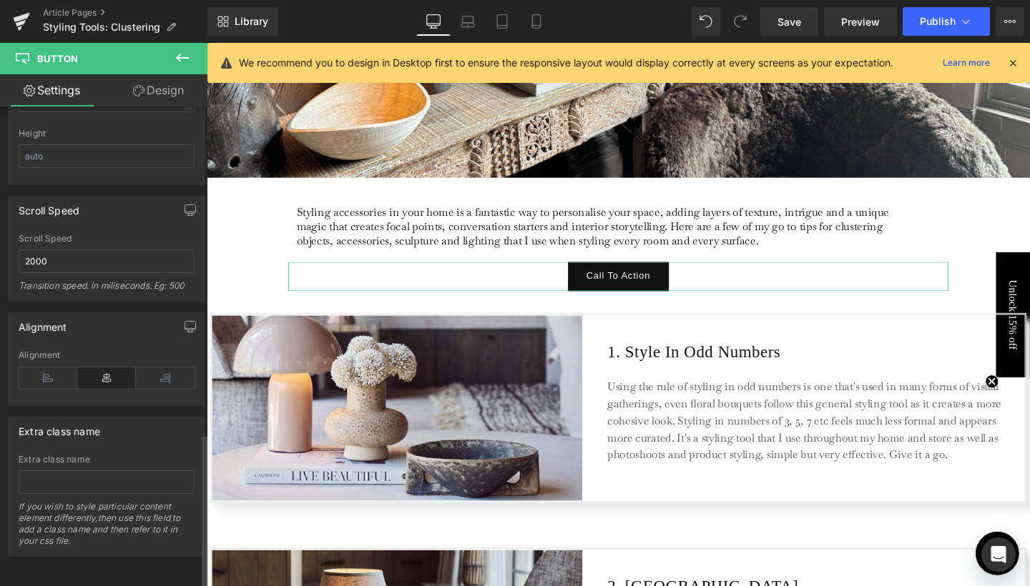
scroll to position [1014, 0]
click at [56, 371] on icon at bounding box center [48, 377] width 59 height 21
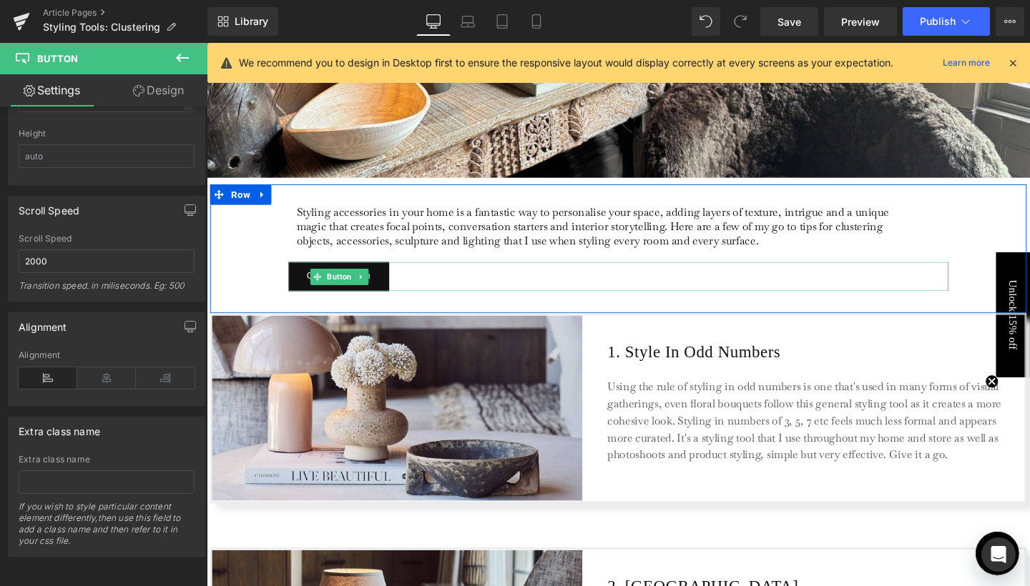
click at [411, 287] on div "Call To Action" at bounding box center [639, 288] width 694 height 31
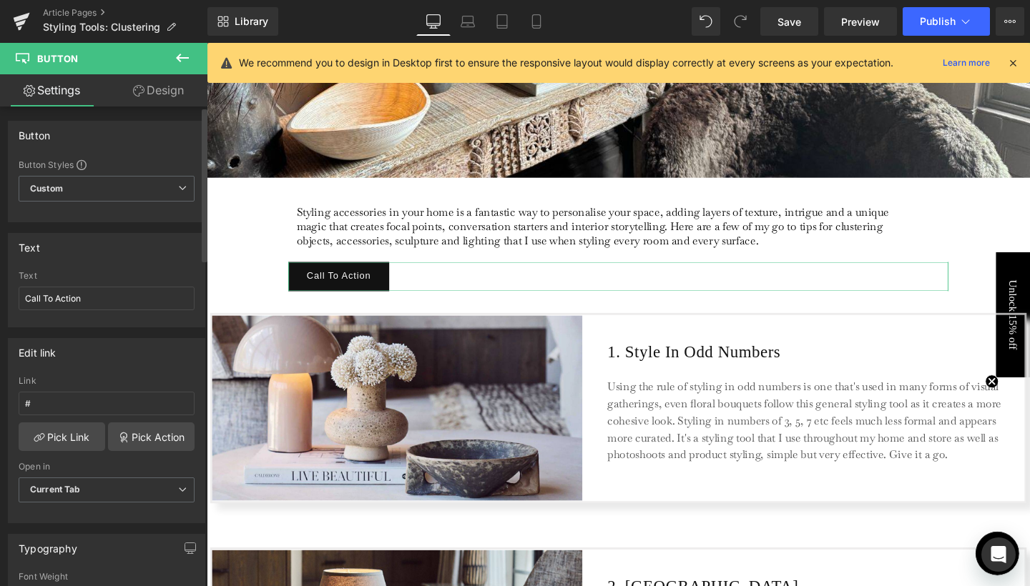
scroll to position [0, 0]
click at [94, 300] on input "Call To Action" at bounding box center [107, 299] width 176 height 24
type input "Watch Here"
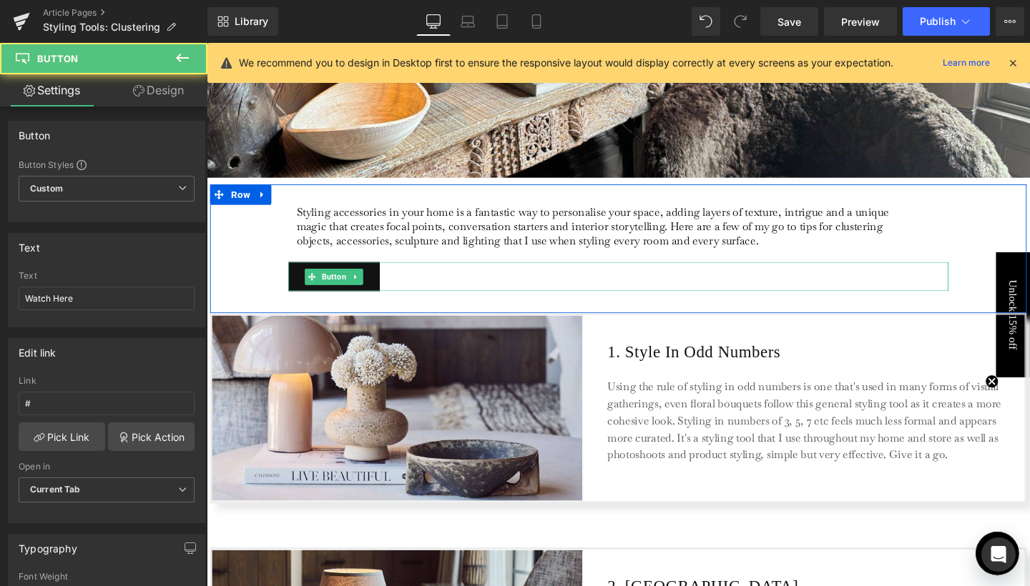
click at [416, 287] on div "Watch Here" at bounding box center [639, 288] width 694 height 31
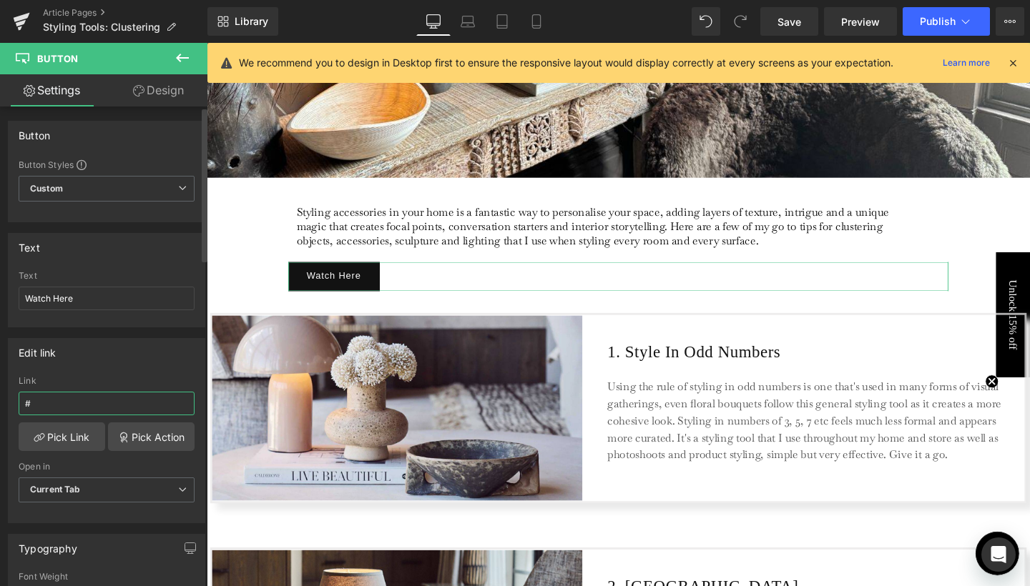
click at [73, 398] on input "#" at bounding box center [107, 404] width 176 height 24
type input "https://www.instagram.com/reel/DPniO3BDkXw/?igsh=ZXVuczZybzd2d2Nx"
click at [147, 488] on span "Current Tab" at bounding box center [107, 490] width 176 height 25
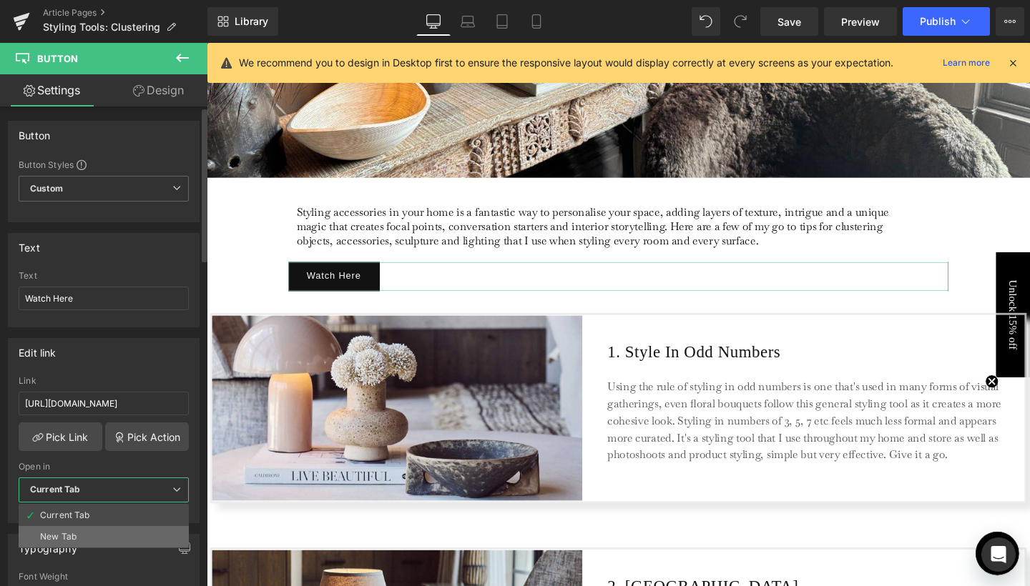
click at [77, 529] on li "New Tab" at bounding box center [104, 536] width 170 height 21
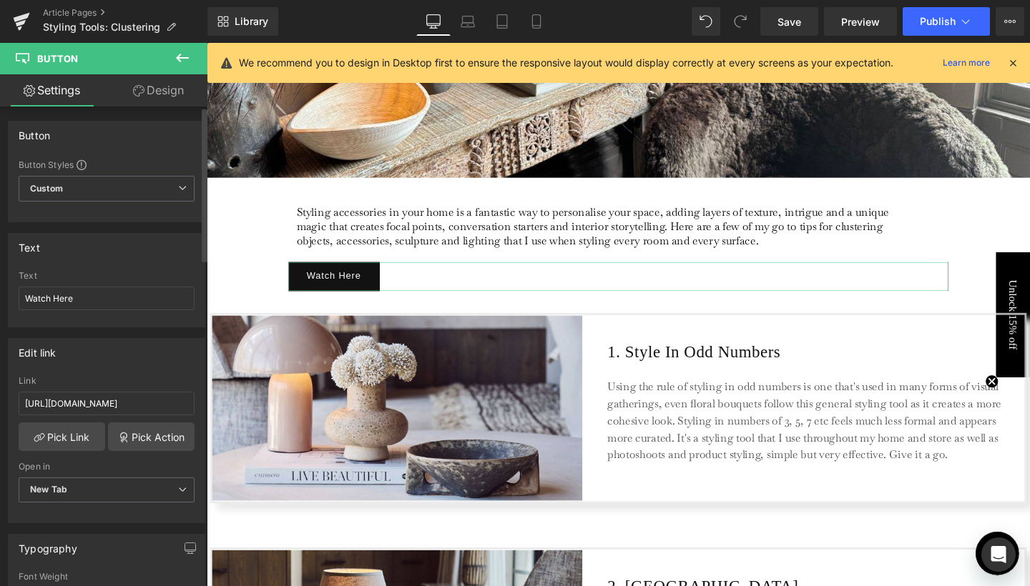
click at [149, 365] on div "Edit link" at bounding box center [107, 352] width 196 height 27
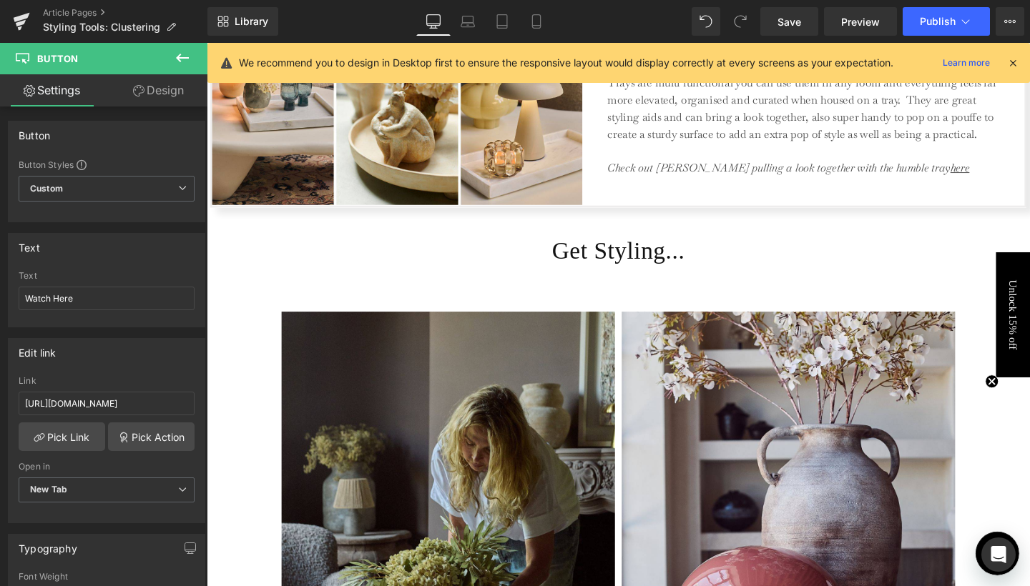
scroll to position [1213, 0]
click at [818, 30] on link "Save" at bounding box center [789, 21] width 58 height 29
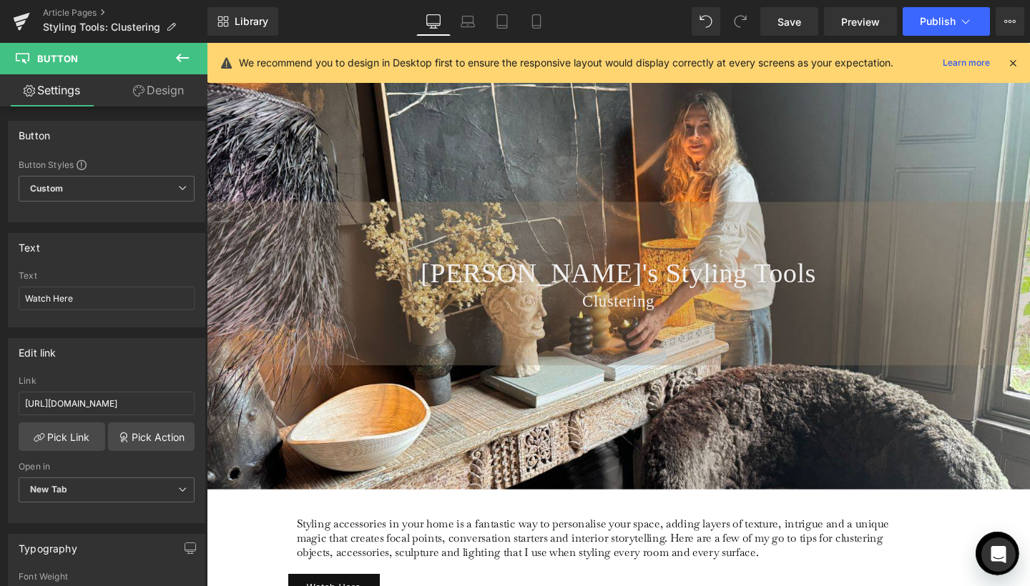
scroll to position [73, 0]
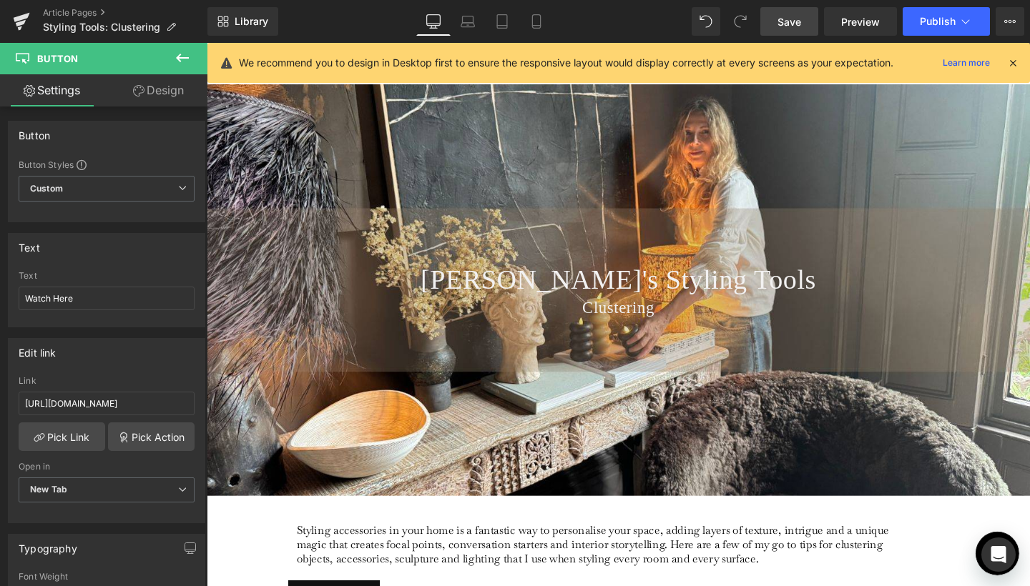
click at [786, 25] on span "Save" at bounding box center [789, 21] width 24 height 15
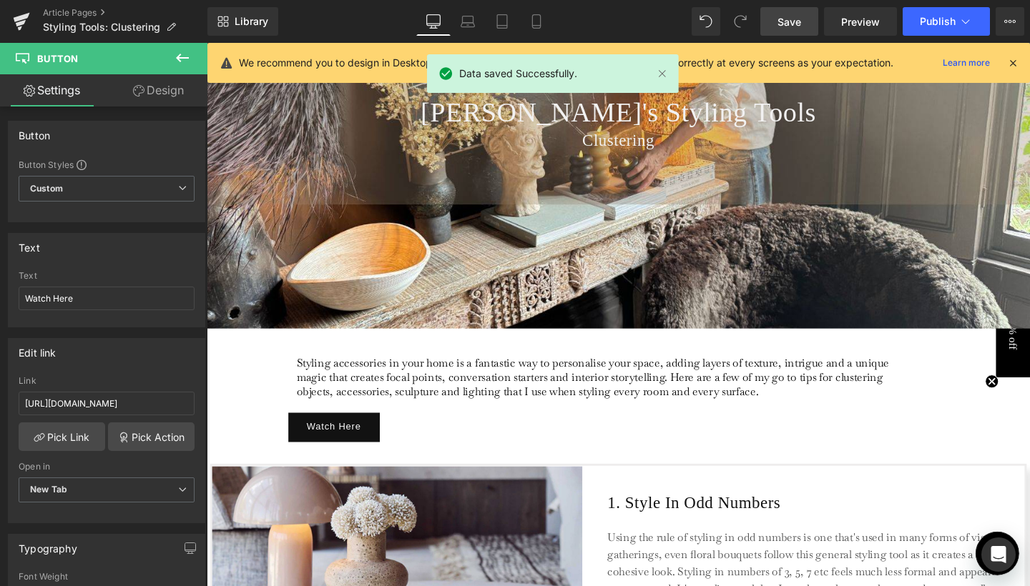
scroll to position [185, 0]
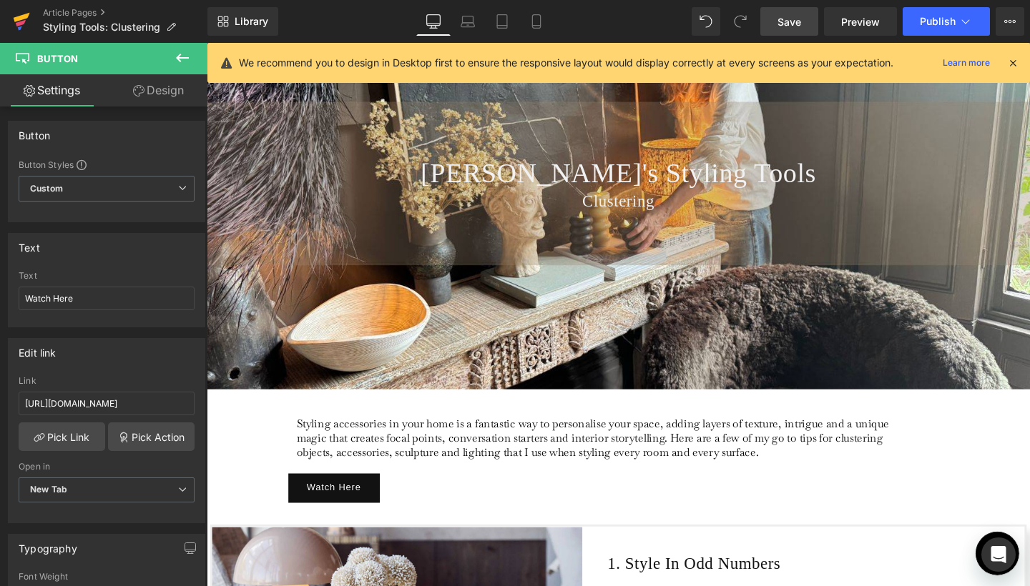
click at [26, 14] on icon at bounding box center [22, 17] width 16 height 9
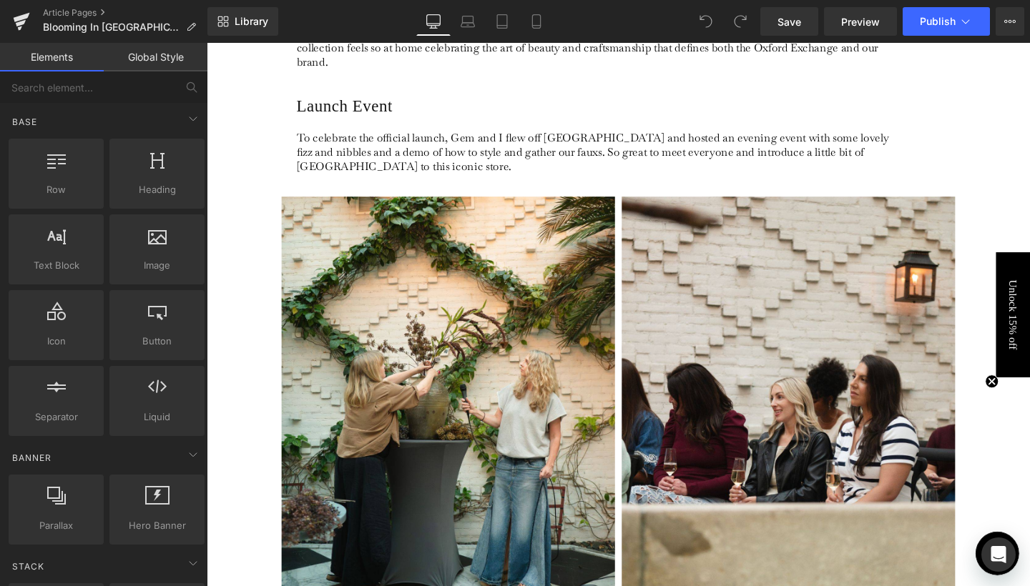
scroll to position [447, 0]
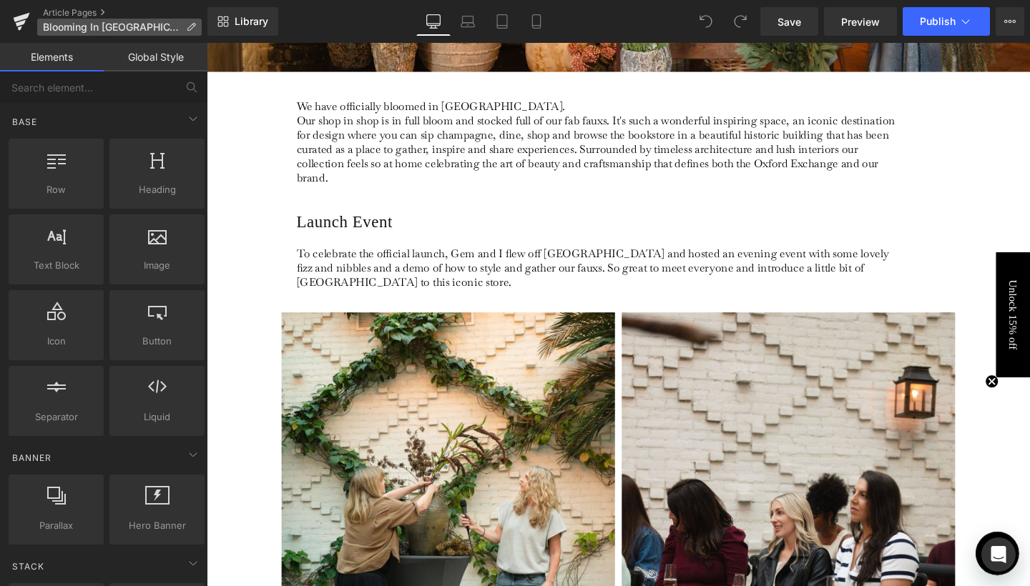
click at [42, 23] on p "Blooming In [GEOGRAPHIC_DATA]" at bounding box center [119, 27] width 164 height 17
click at [22, 21] on icon at bounding box center [21, 23] width 10 height 6
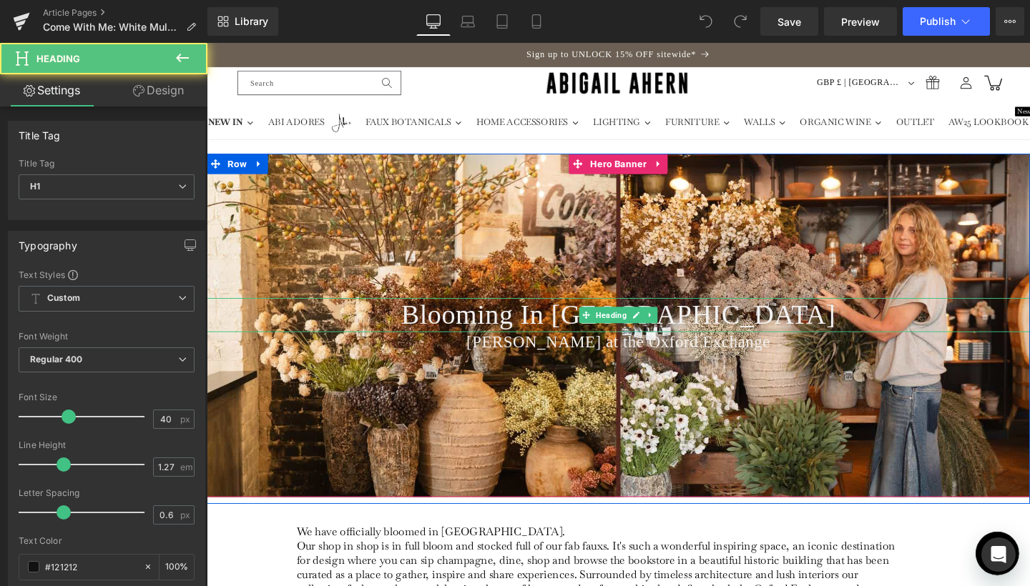
click at [716, 327] on span "Blooming In [GEOGRAPHIC_DATA]" at bounding box center [639, 328] width 457 height 32
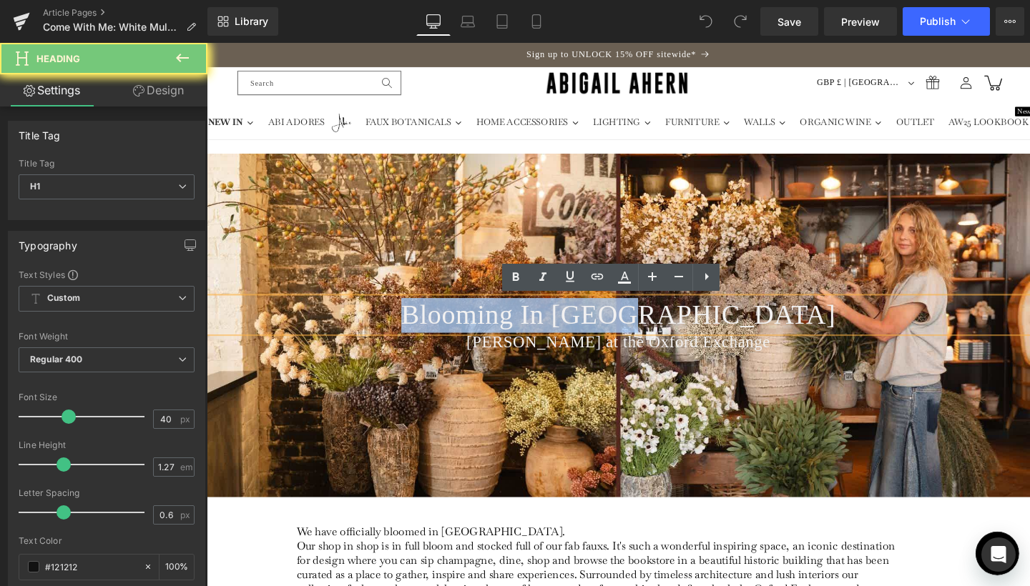
click at [716, 327] on span "Blooming In [GEOGRAPHIC_DATA]" at bounding box center [639, 328] width 457 height 32
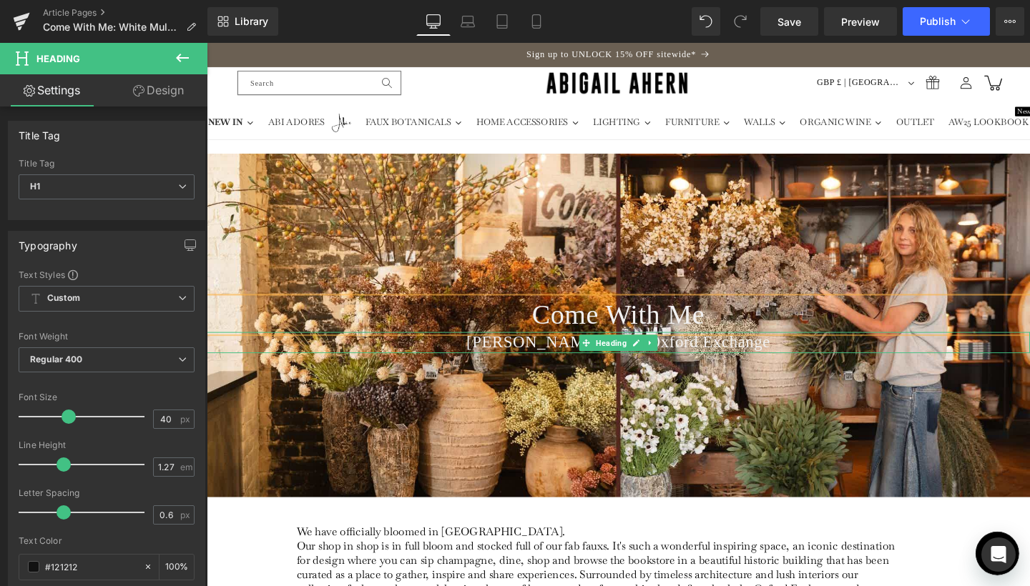
click at [721, 357] on span "[PERSON_NAME] at the Oxford Exchange" at bounding box center [640, 358] width 320 height 19
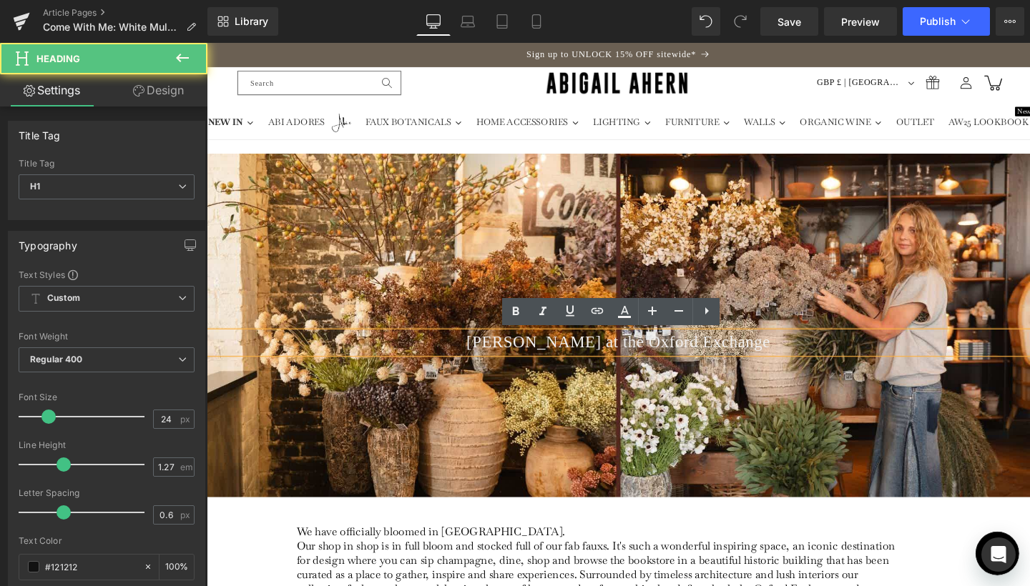
click at [721, 357] on span "[PERSON_NAME] at the Oxford Exchange" at bounding box center [640, 358] width 320 height 19
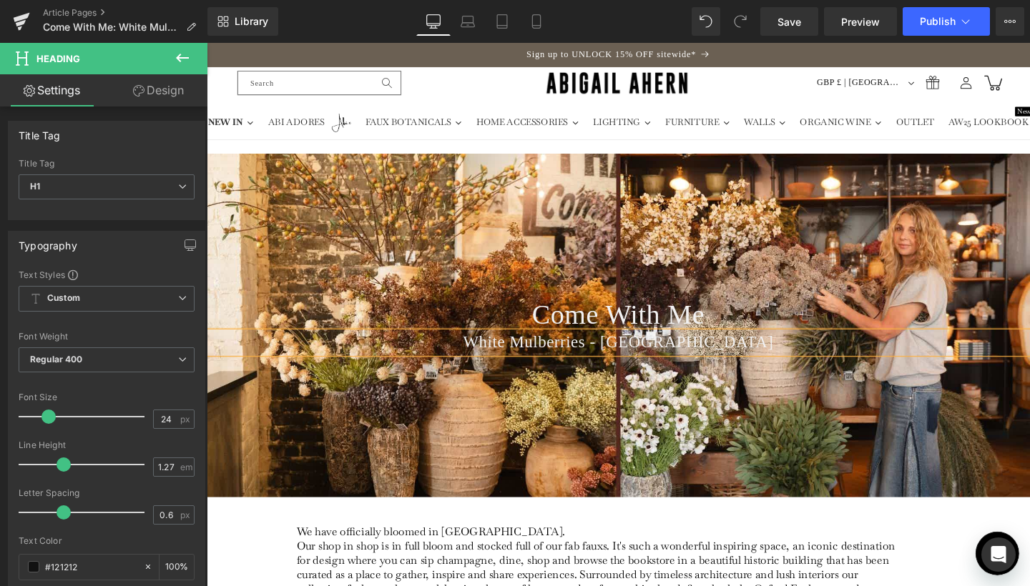
click at [693, 363] on span "White Mulberries - London" at bounding box center [639, 358] width 326 height 19
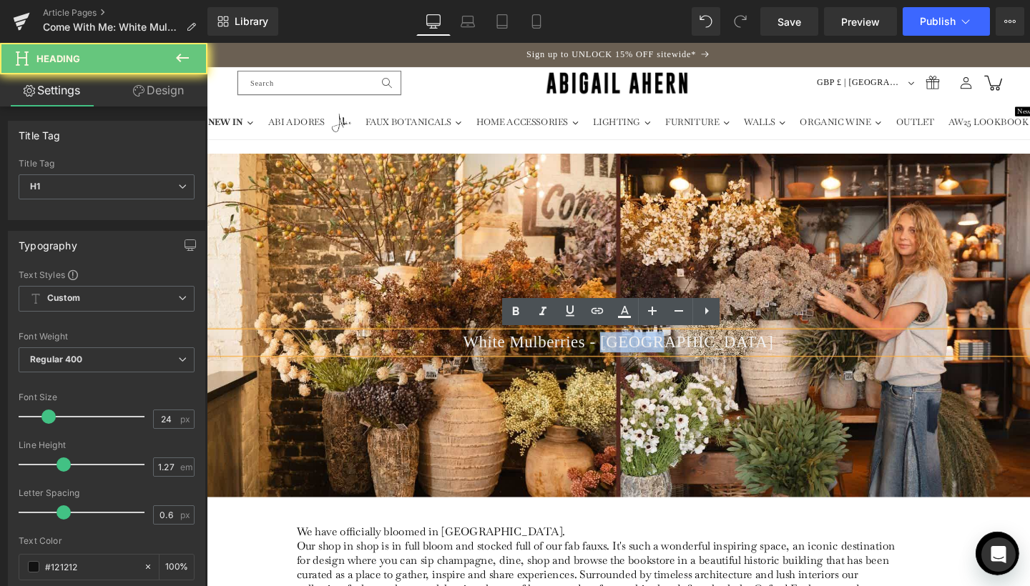
click at [693, 363] on span "White Mulberries - London" at bounding box center [639, 358] width 326 height 19
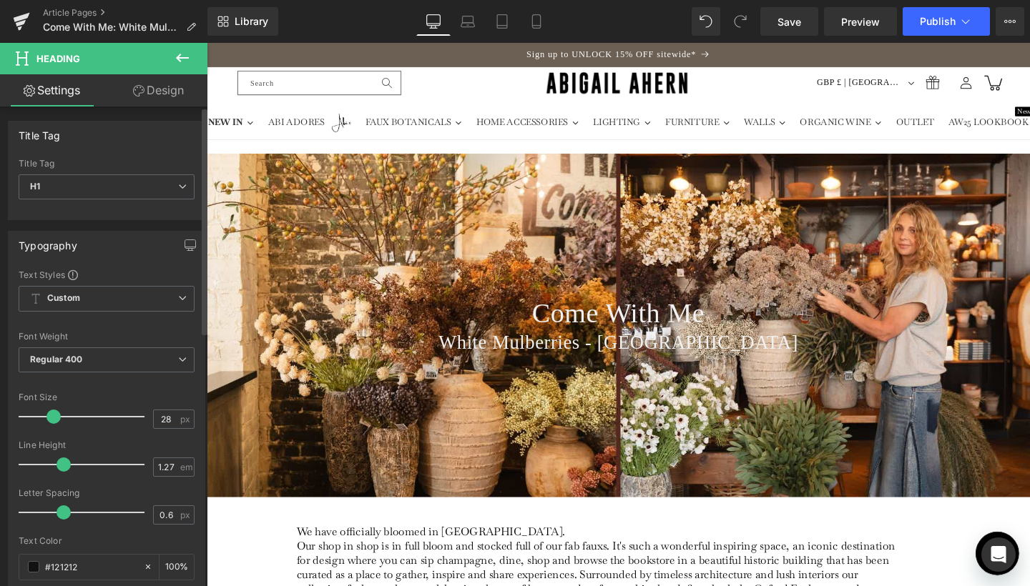
type input "29"
click at [52, 417] on span at bounding box center [55, 417] width 14 height 14
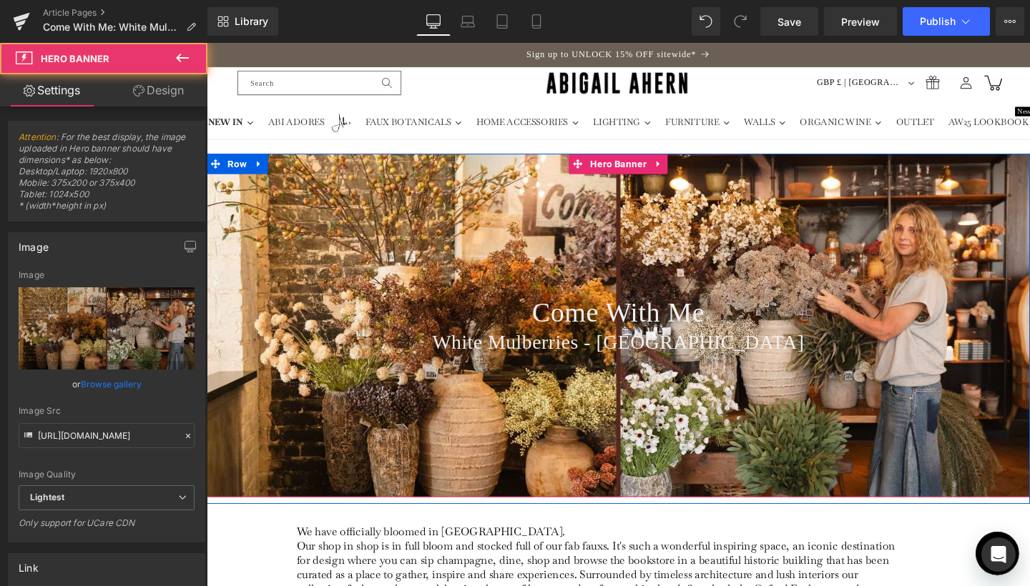
click at [609, 464] on div "Come With Me Heading White Mulberries - London Heading" at bounding box center [639, 339] width 865 height 360
click at [834, 395] on div "Come With Me Heading White Mulberries - London Heading" at bounding box center [639, 339] width 865 height 360
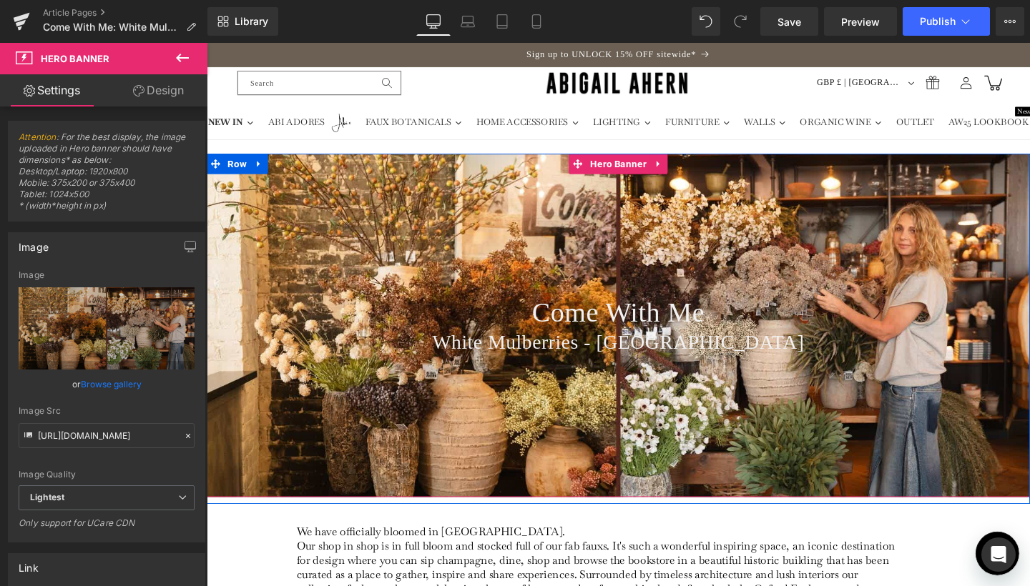
scroll to position [114, 0]
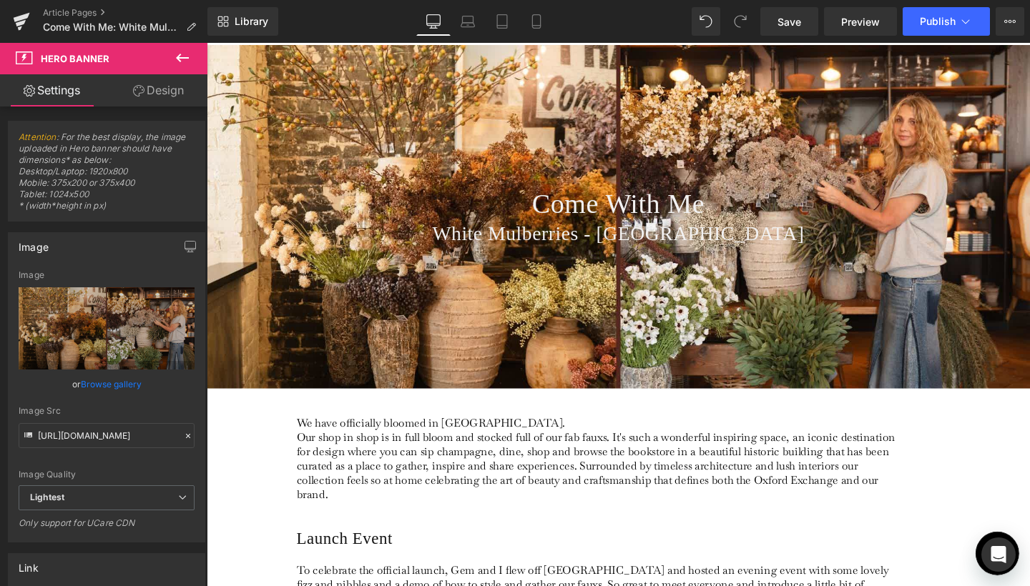
click at [440, 473] on p "We have officially bloomed in Tampa. Our shop in shop is in full bloom and stoc…" at bounding box center [620, 480] width 638 height 90
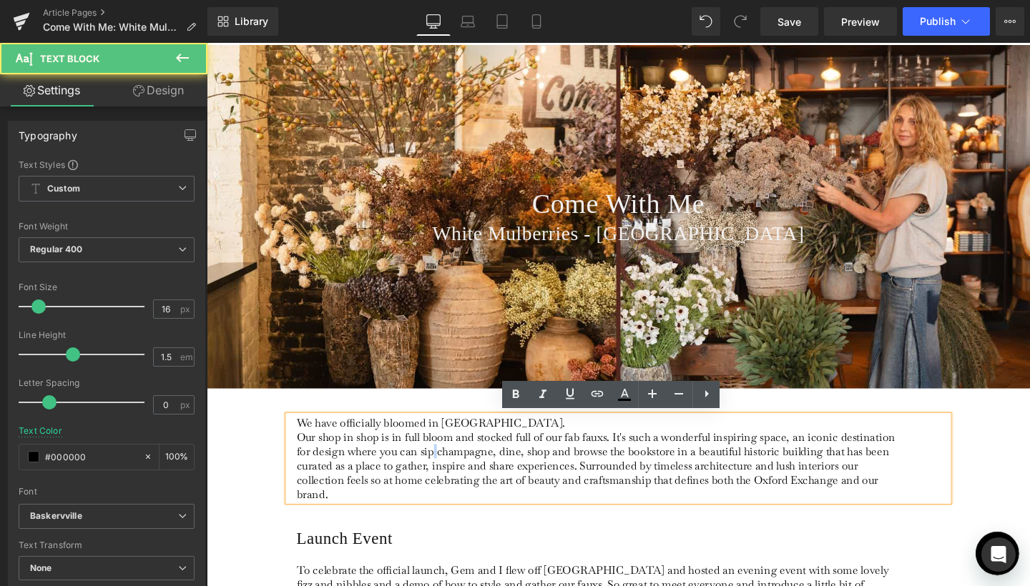
click at [440, 473] on p "We have officially bloomed in Tampa. Our shop in shop is in full bloom and stoc…" at bounding box center [620, 480] width 638 height 90
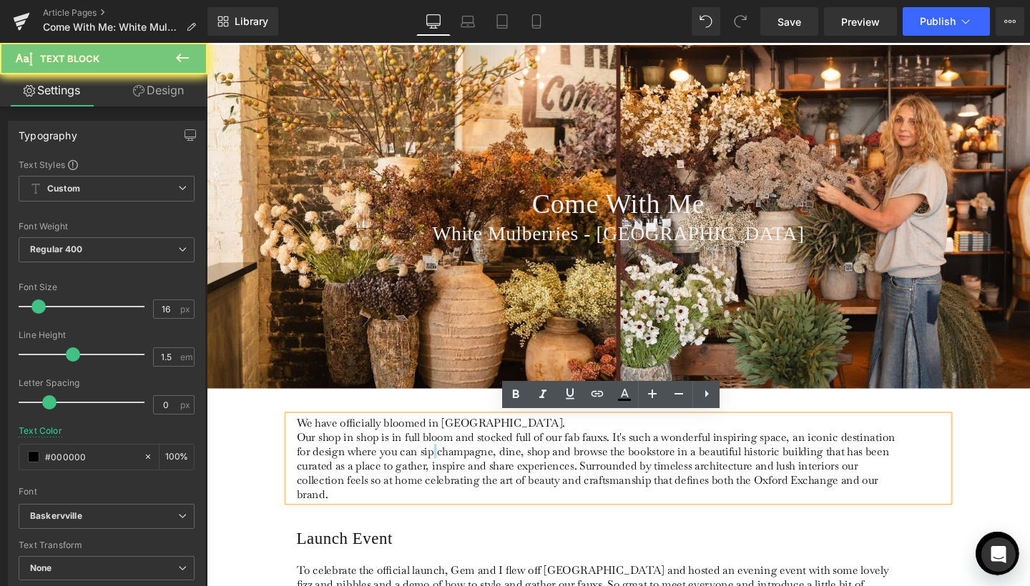
click at [440, 473] on p "We have officially bloomed in Tampa. Our shop in shop is in full bloom and stoc…" at bounding box center [620, 480] width 638 height 90
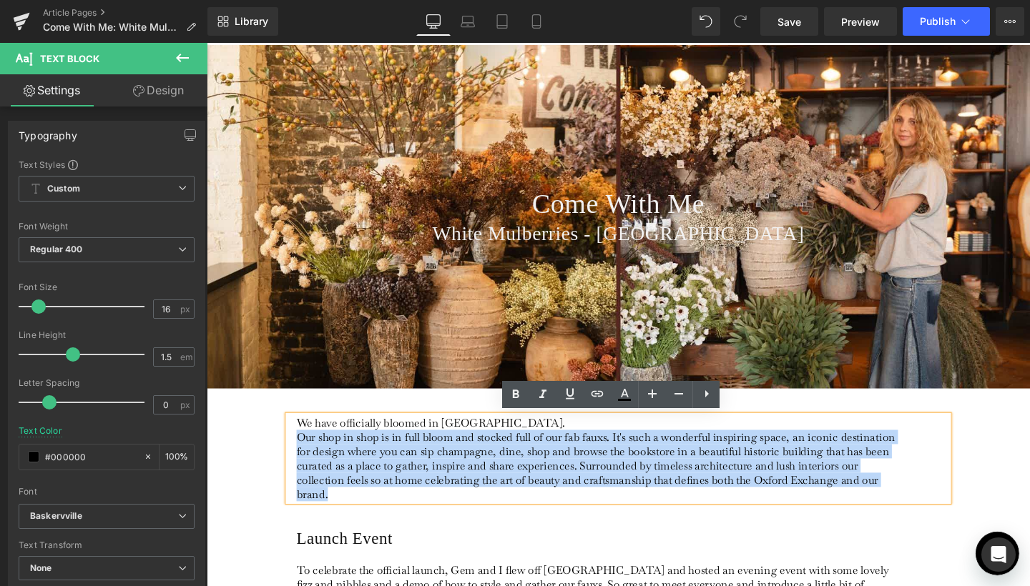
click at [352, 455] on p "We have officially bloomed in Tampa. Our shop in shop is in full bloom and stoc…" at bounding box center [620, 480] width 638 height 90
drag, startPoint x: 300, startPoint y: 438, endPoint x: 344, endPoint y: 509, distance: 83.5
click at [344, 509] on p "We have officially bloomed in Tampa. Our shop in shop is in full bloom and stoc…" at bounding box center [620, 480] width 638 height 90
paste div
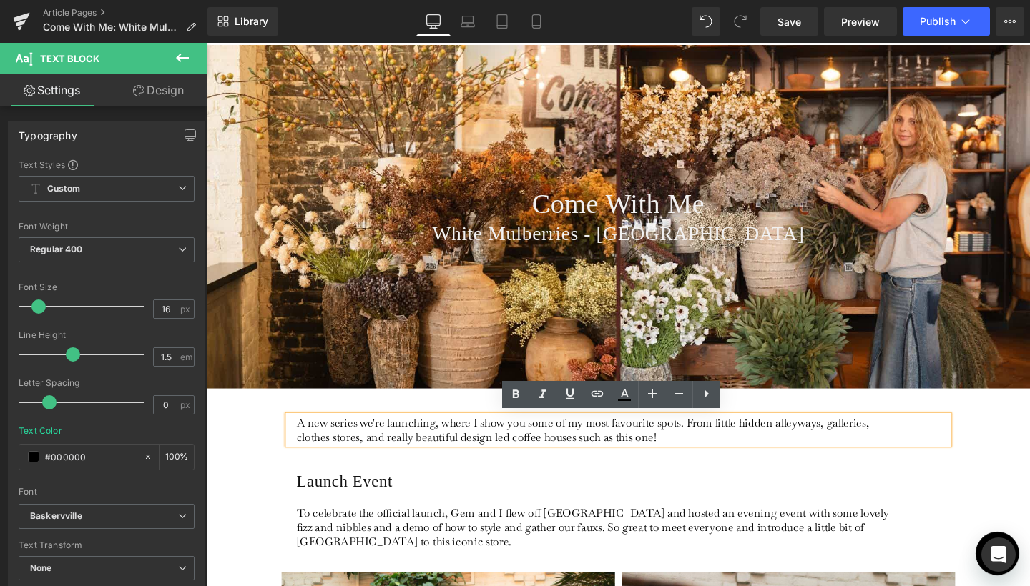
click at [1011, 464] on div "A new series we're launching, where I show you some of my most favourite spots.…" at bounding box center [639, 442] width 858 height 59
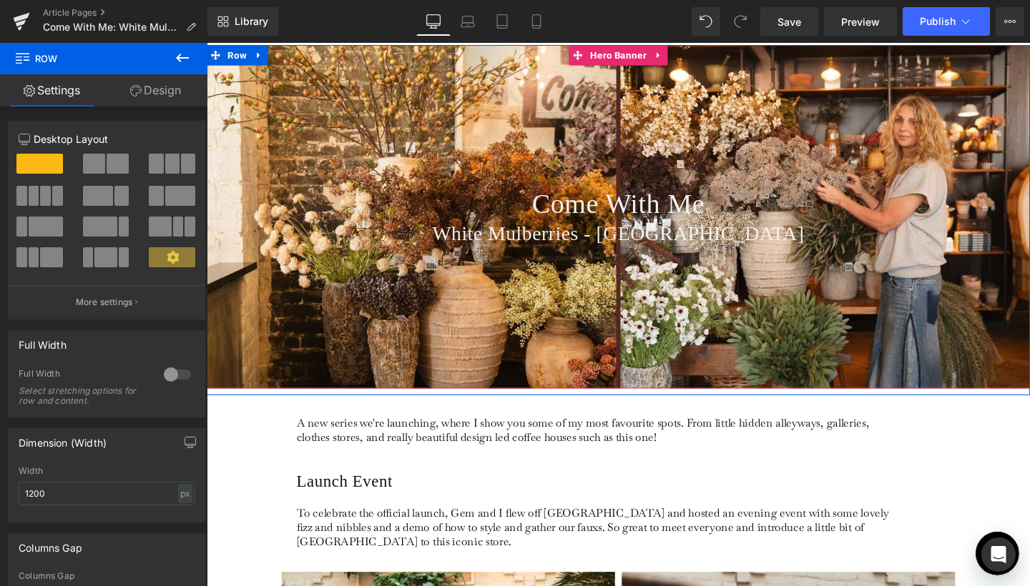
click at [811, 345] on div "Come With Me Heading White Mulberries - London Heading" at bounding box center [639, 225] width 865 height 360
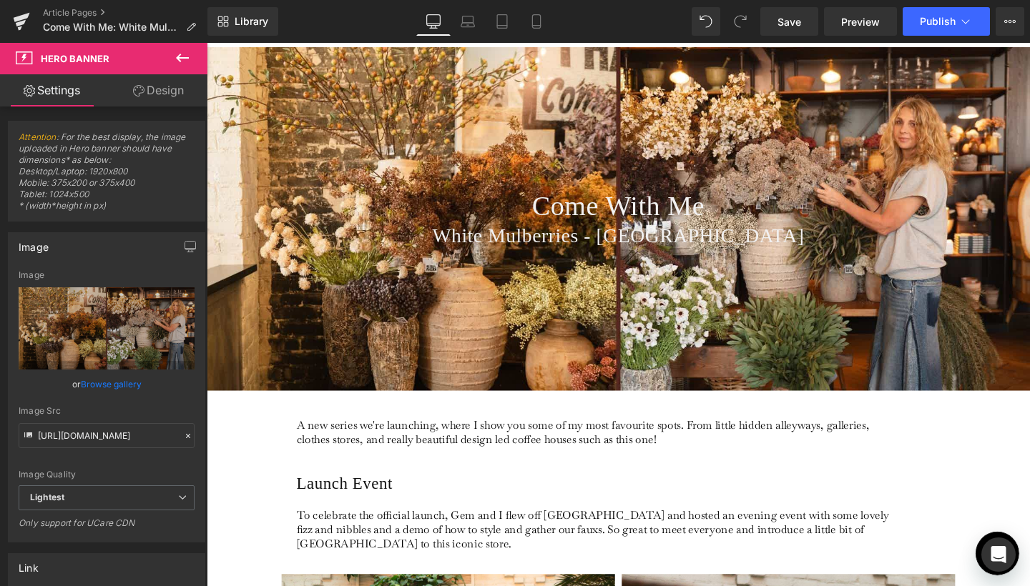
scroll to position [93, 0]
